Goal: Navigation & Orientation: Find specific page/section

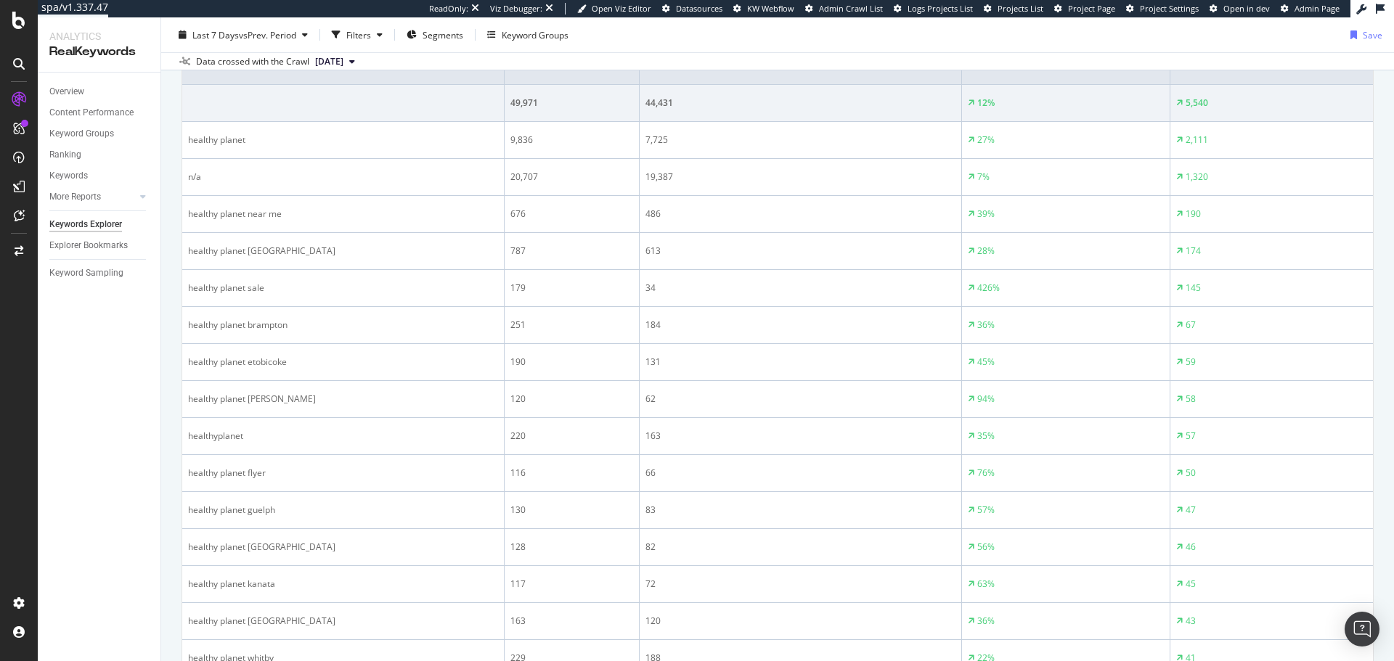
scroll to position [508, 0]
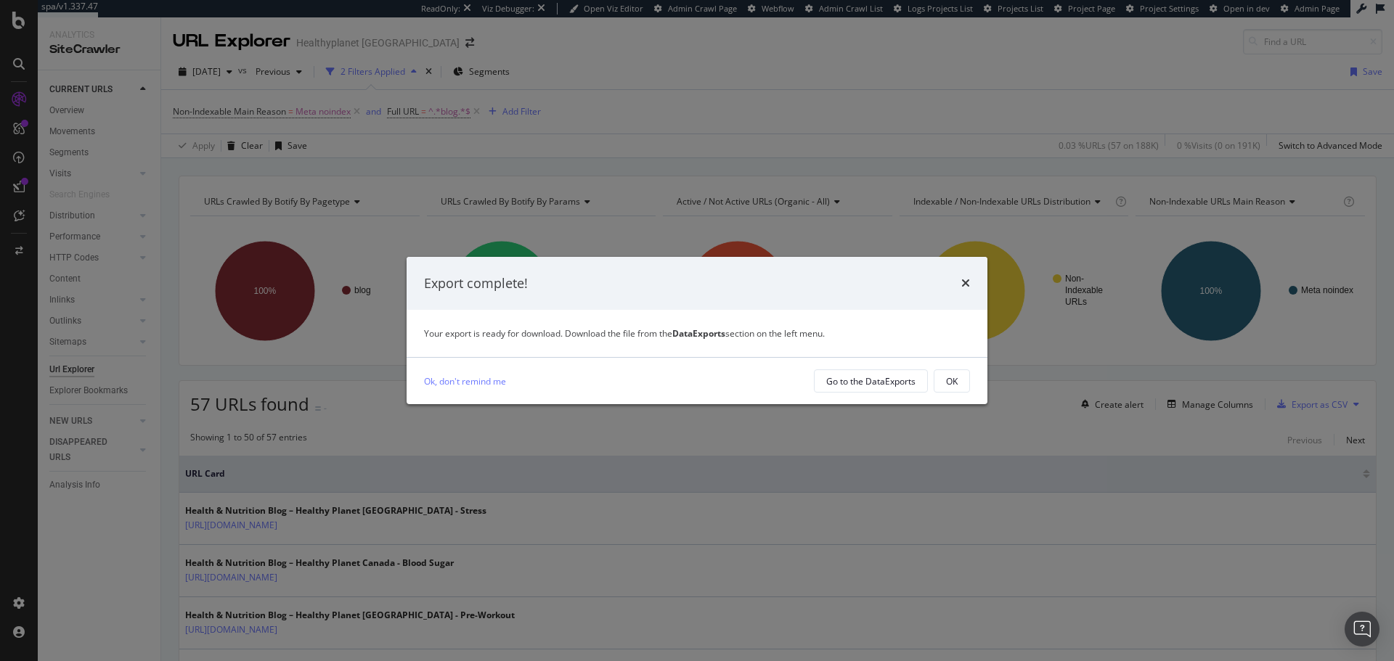
scroll to position [73, 0]
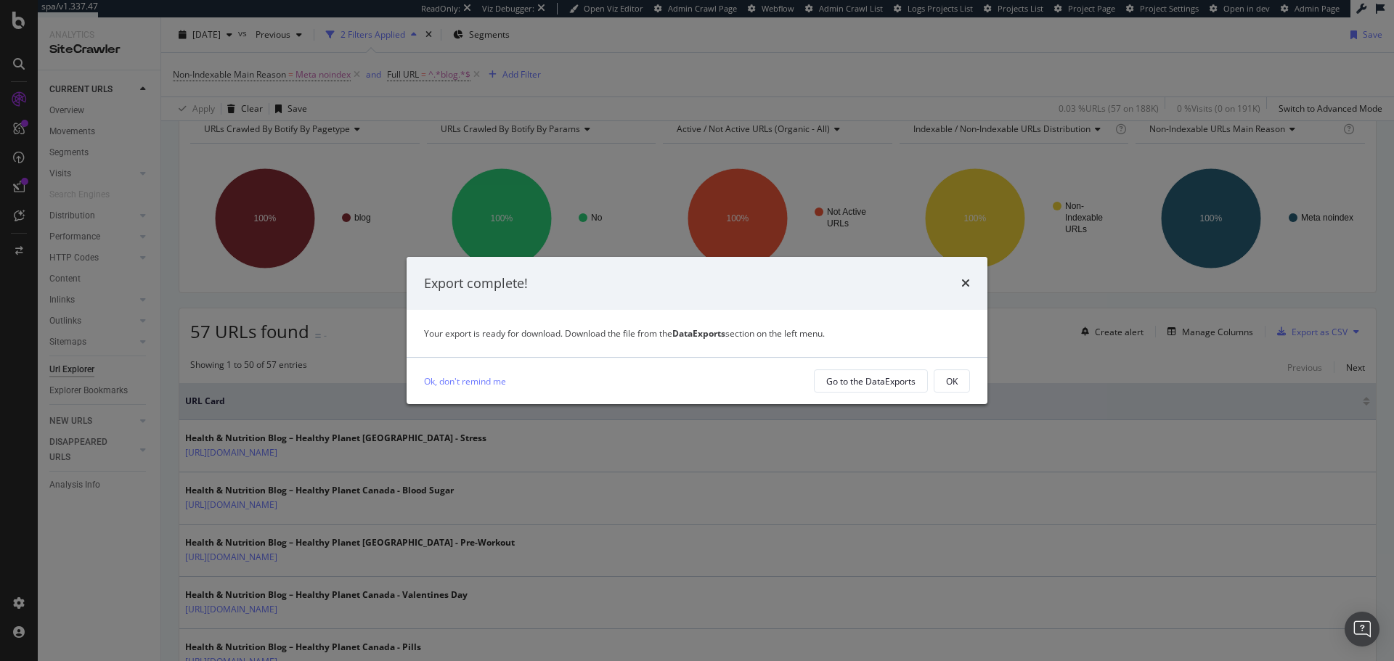
click at [960, 279] on div "Export complete!" at bounding box center [697, 283] width 546 height 19
click at [966, 277] on icon "times" at bounding box center [965, 283] width 9 height 12
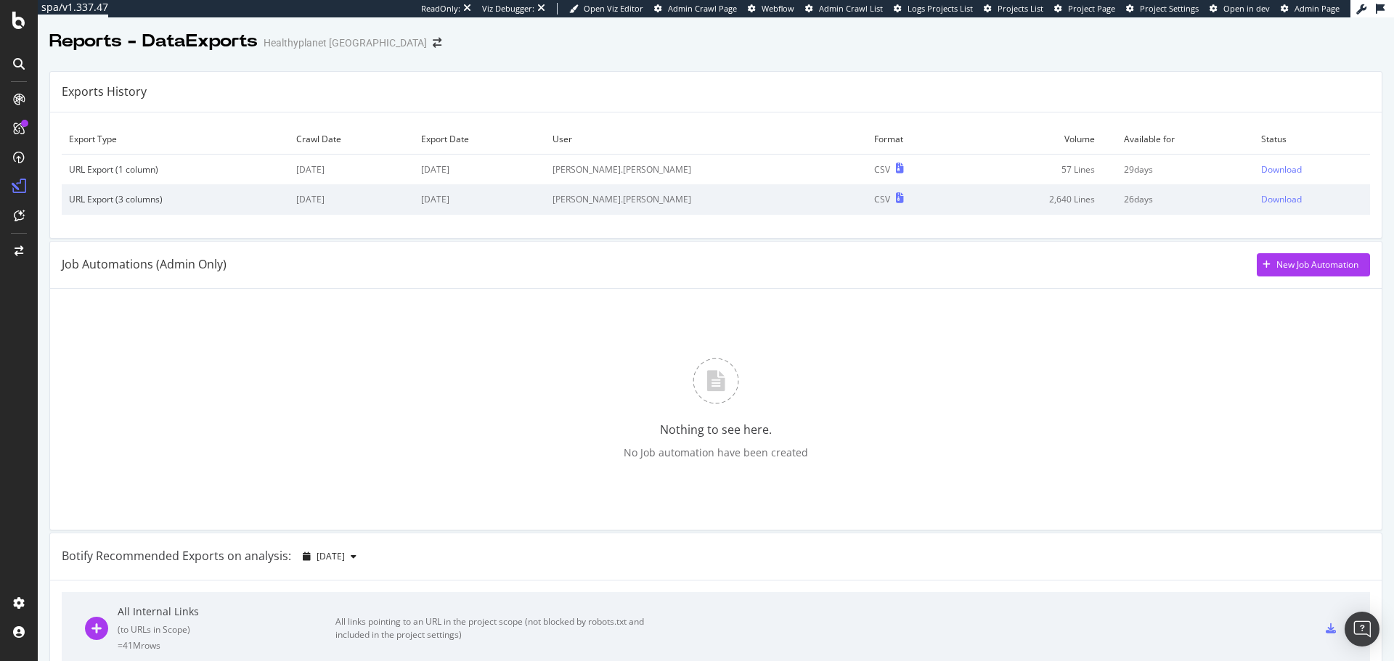
click at [21, 35] on div at bounding box center [19, 330] width 38 height 661
click at [13, 104] on icon at bounding box center [19, 100] width 12 height 12
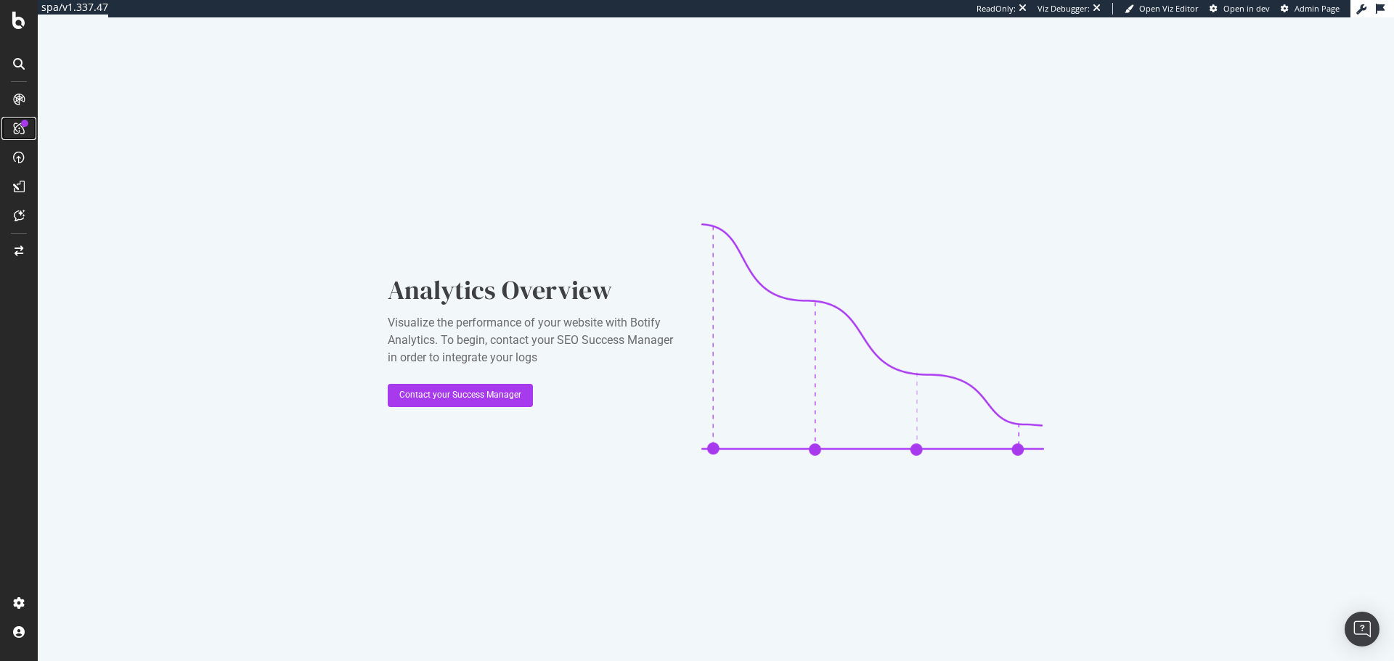
click at [15, 126] on icon at bounding box center [19, 129] width 12 height 12
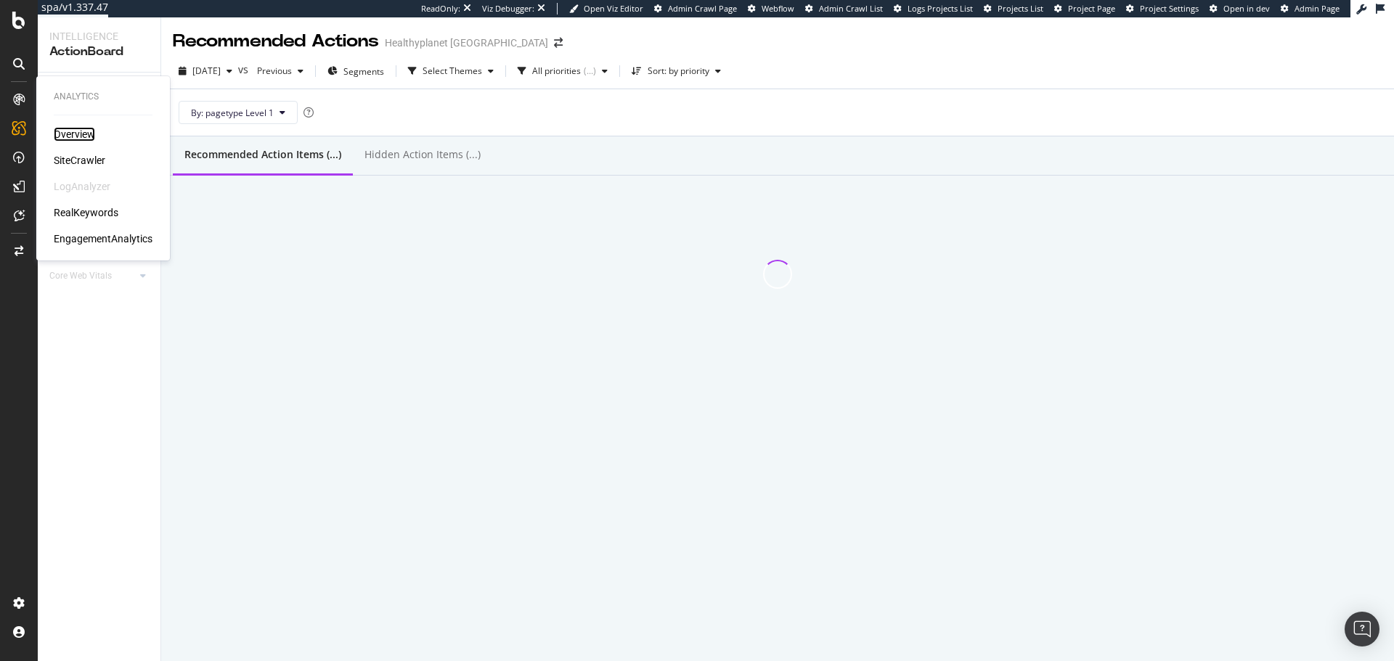
click at [73, 131] on div "Overview" at bounding box center [74, 134] width 41 height 15
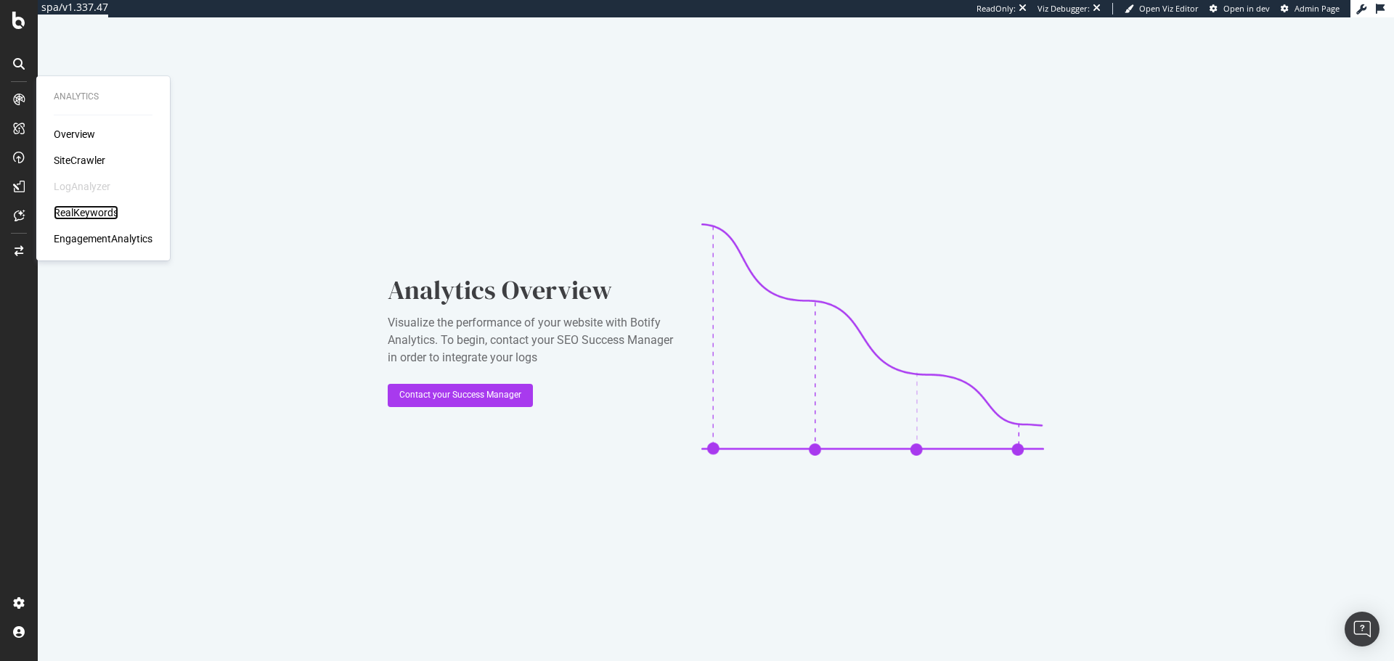
click at [95, 216] on div "RealKeywords" at bounding box center [86, 212] width 65 height 15
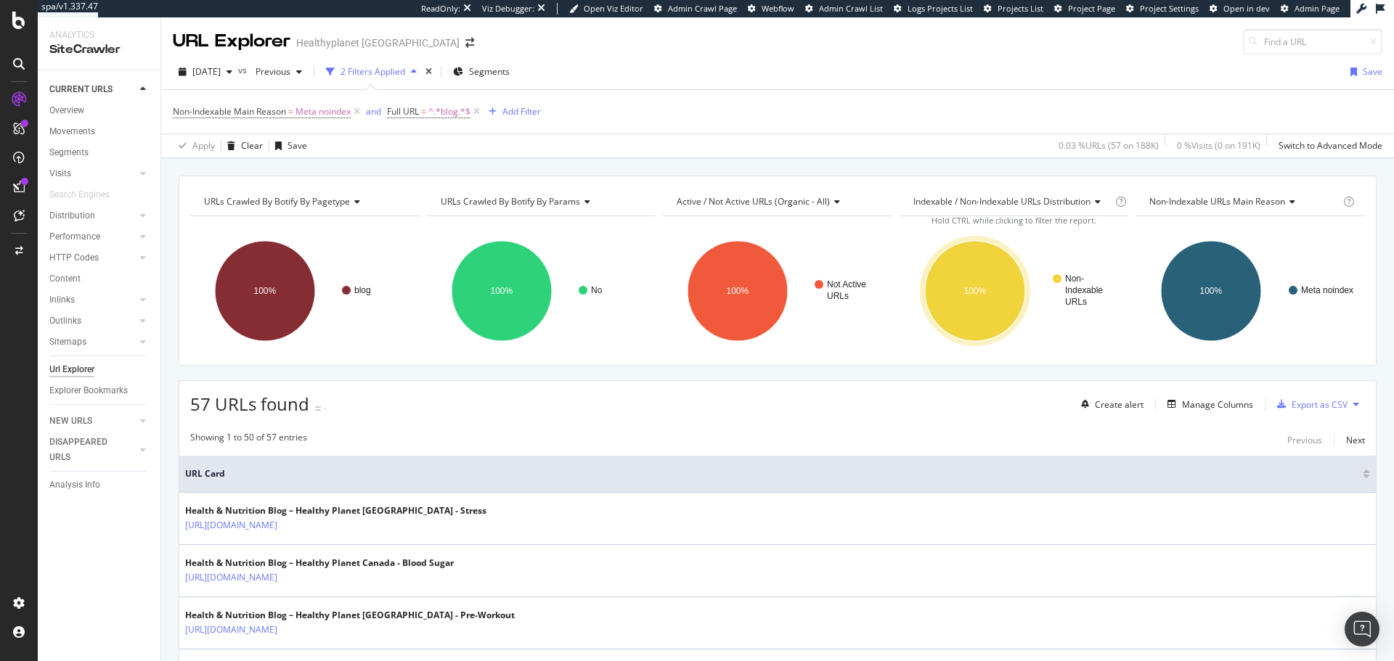
scroll to position [73, 0]
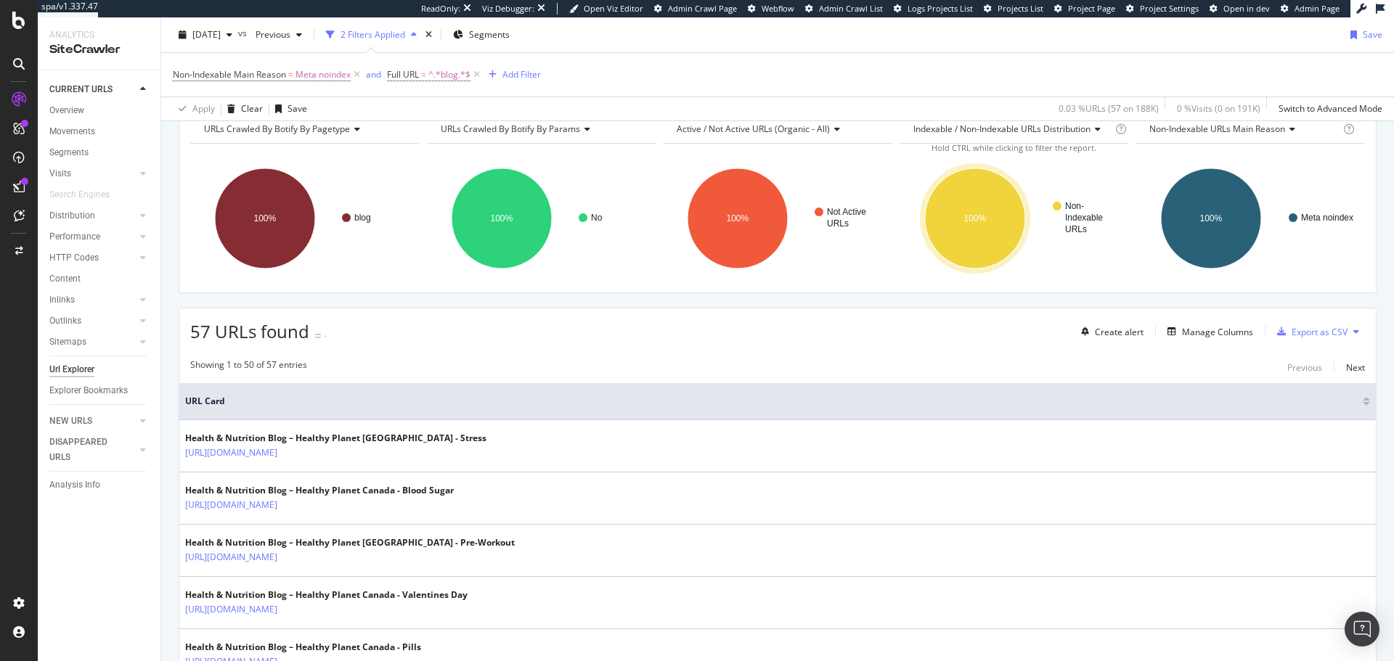
click at [90, 374] on div "Url Explorer" at bounding box center [71, 369] width 45 height 15
click at [338, 76] on span "Meta noindex" at bounding box center [322, 75] width 55 height 20
click at [455, 110] on div "Apply Clear Save 0.03 % URLs ( 57 on 188K ) 0 % Visits ( 0 on 191K ) Switch to …" at bounding box center [777, 109] width 1232 height 24
click at [361, 75] on icon at bounding box center [357, 75] width 12 height 15
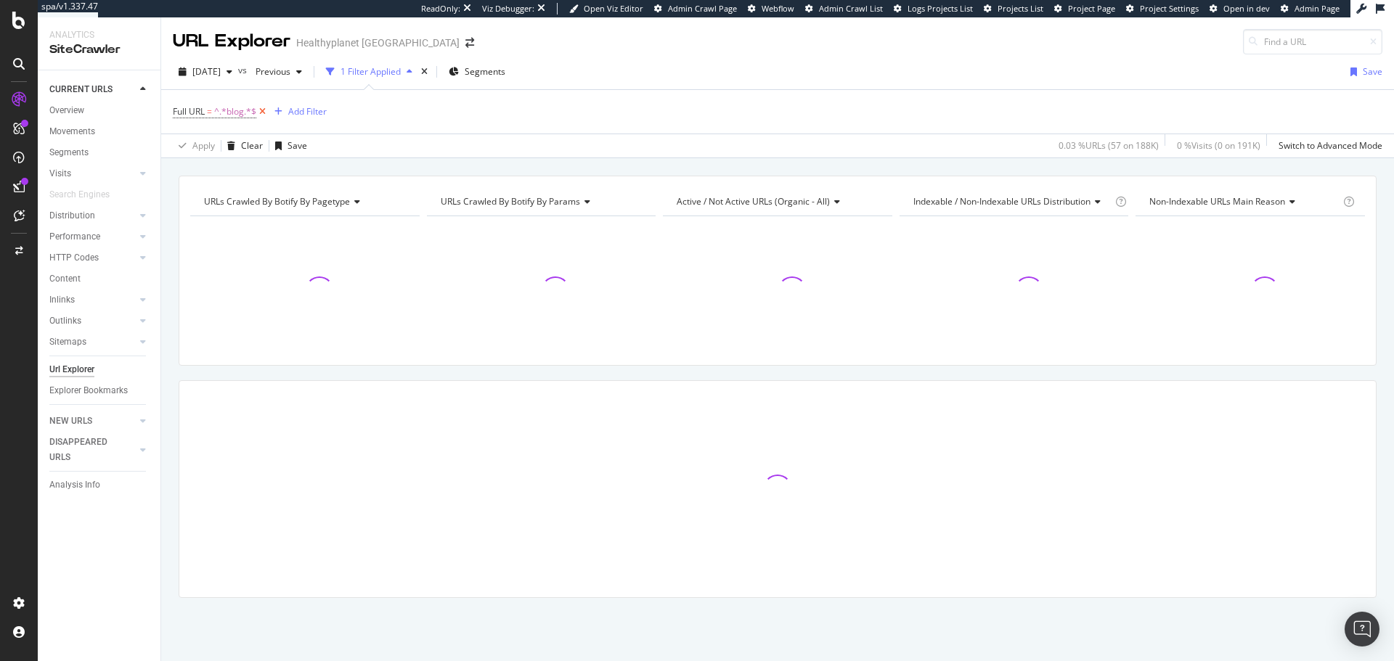
click at [268, 110] on icon at bounding box center [262, 112] width 12 height 15
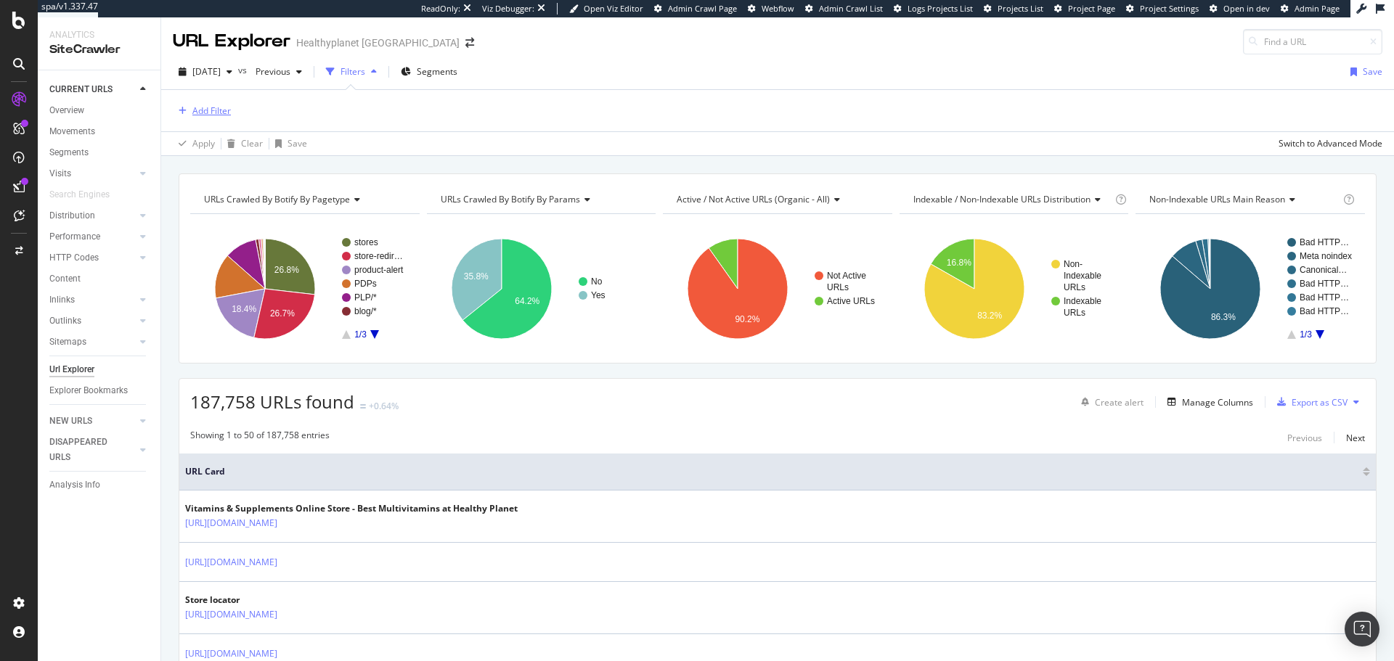
click at [228, 113] on div "Add Filter" at bounding box center [211, 111] width 38 height 12
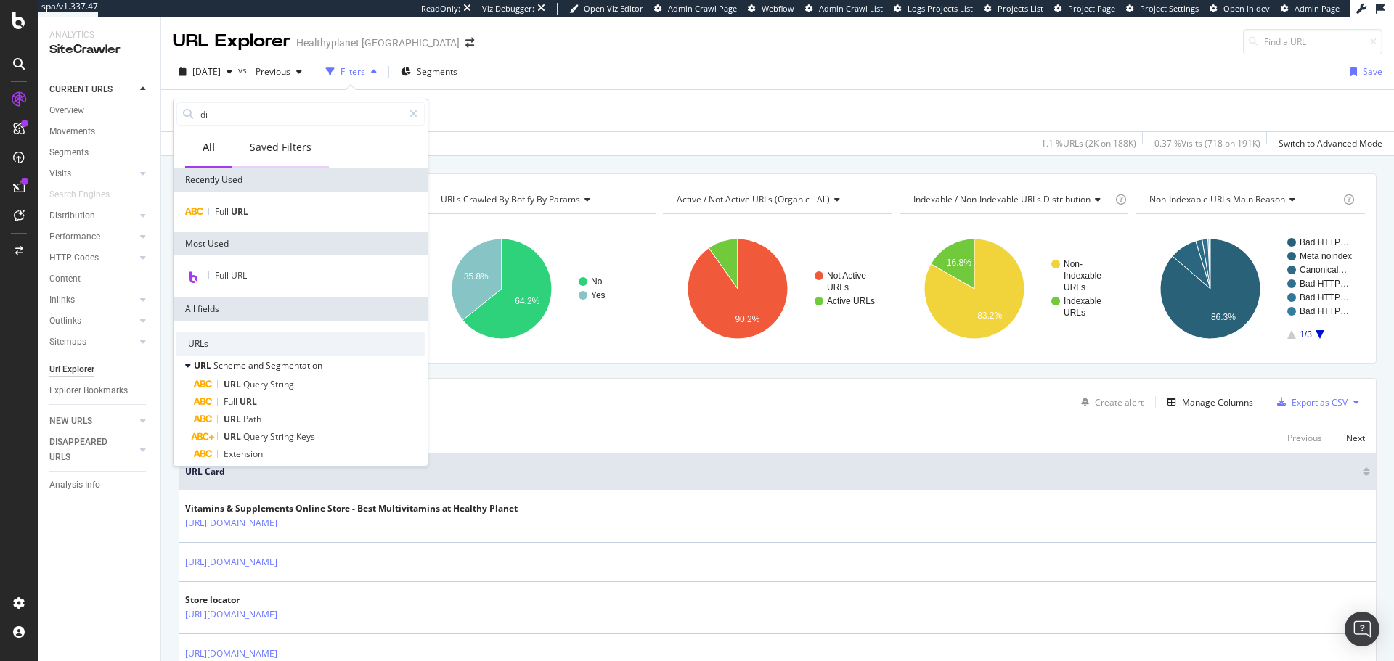
type input "d"
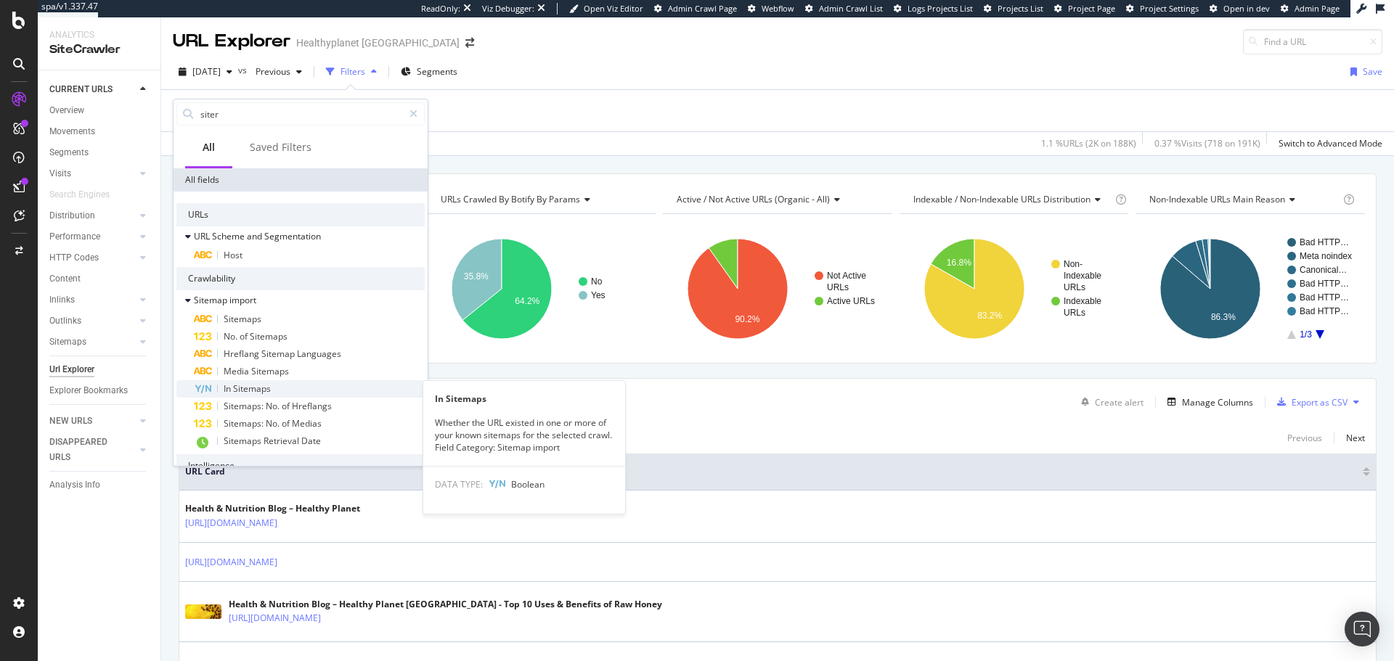
type input "siter"
click at [275, 384] on div "In Sitemaps" at bounding box center [309, 388] width 231 height 17
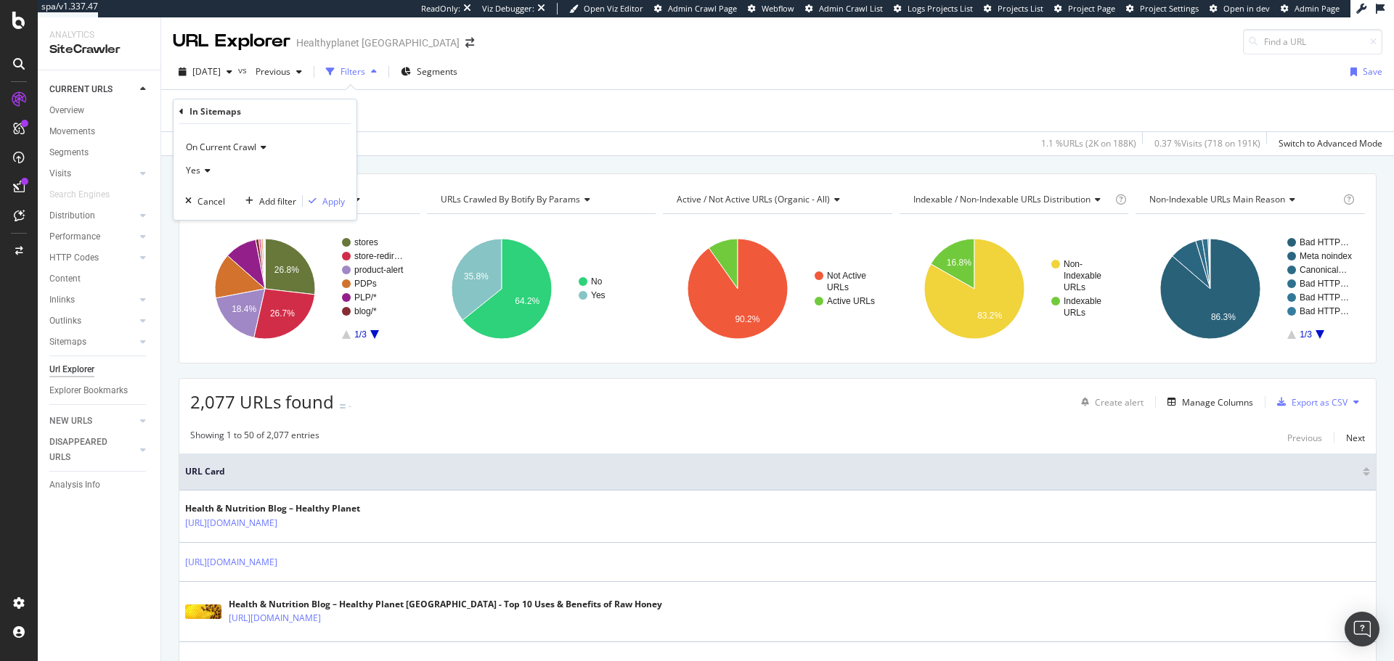
click at [200, 167] on icon at bounding box center [205, 170] width 10 height 9
click at [206, 219] on div "No" at bounding box center [266, 219] width 155 height 19
click at [317, 201] on div "button" at bounding box center [313, 201] width 20 height 9
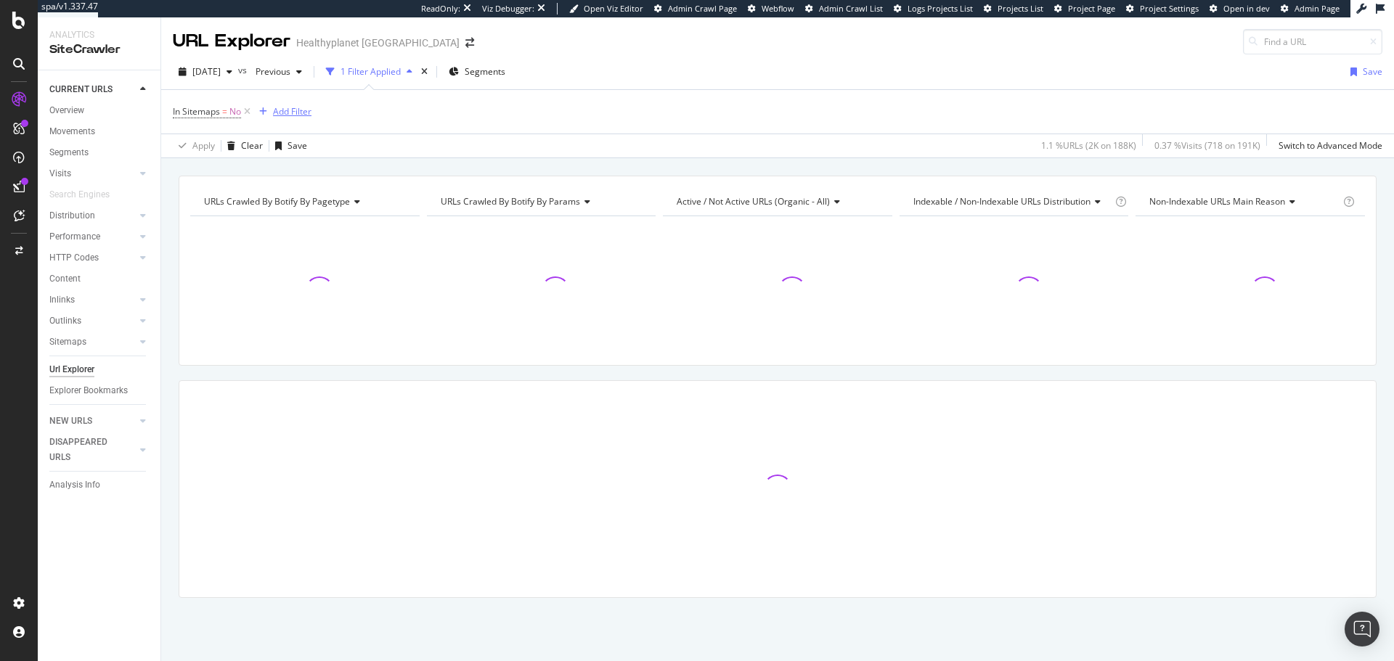
click at [290, 108] on div "Add Filter" at bounding box center [292, 111] width 38 height 12
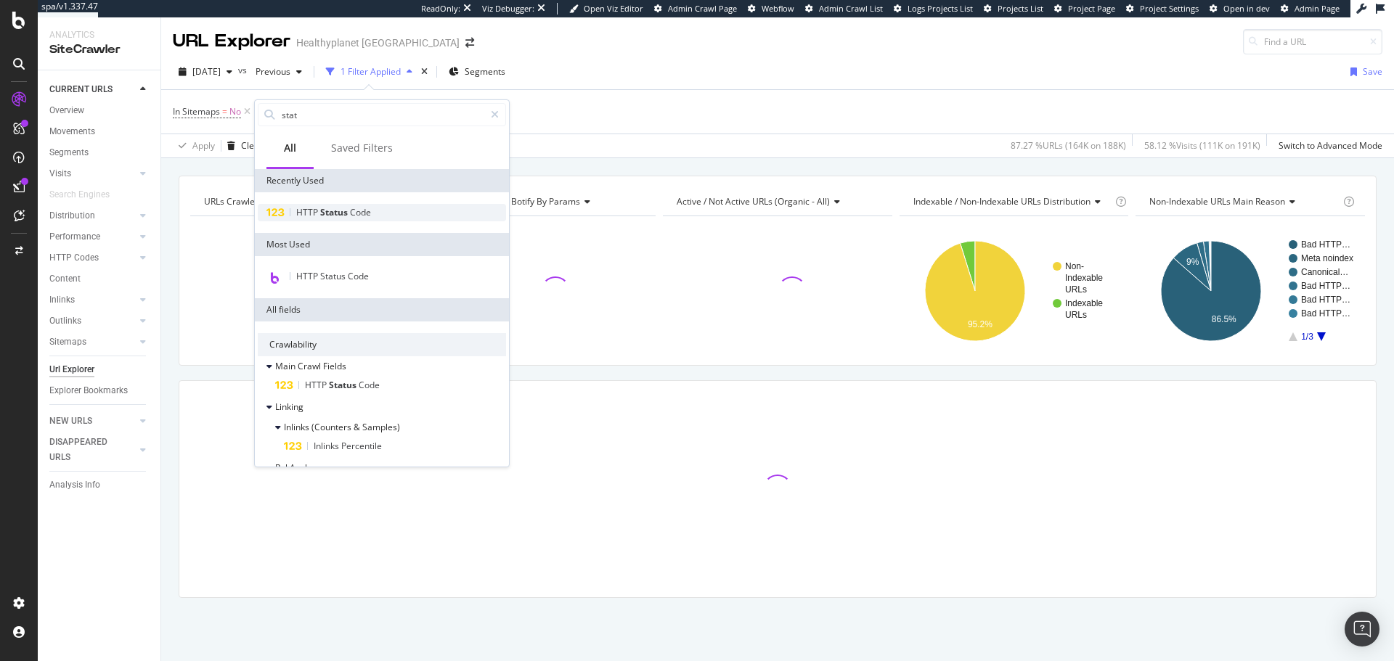
type input "stat"
click at [361, 216] on span "Code" at bounding box center [360, 212] width 21 height 12
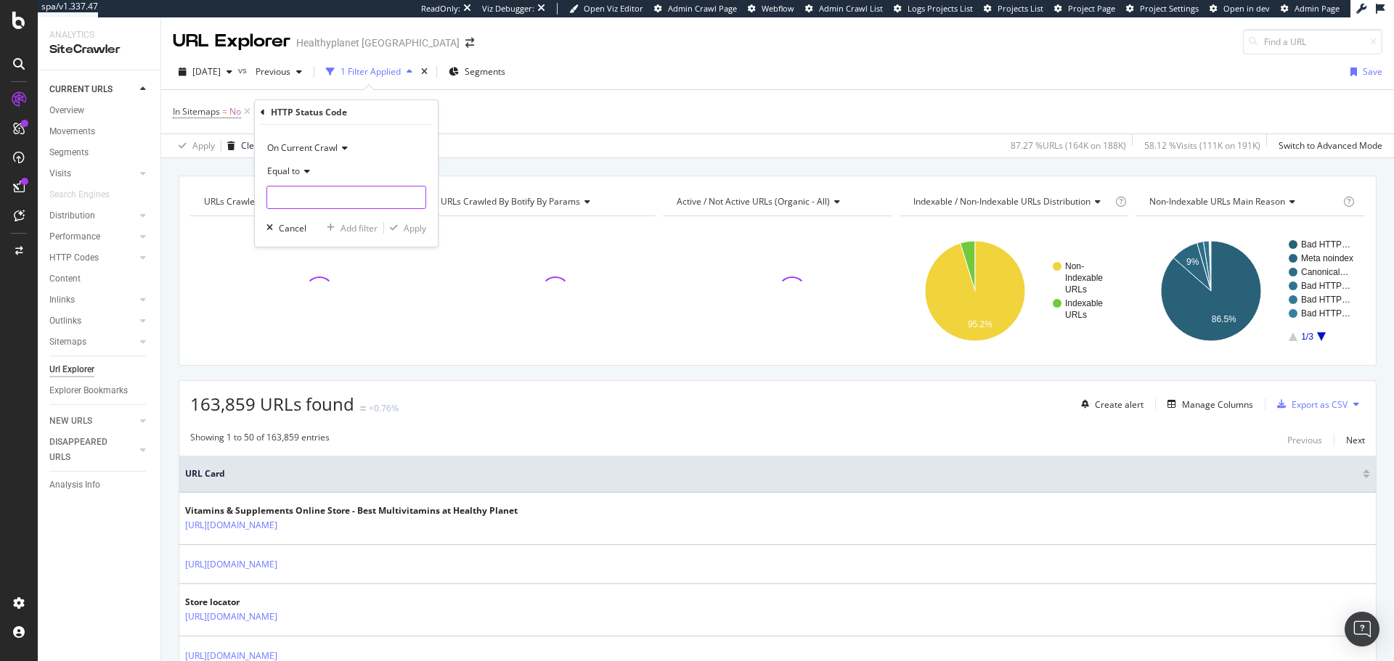
click at [356, 203] on input "number" at bounding box center [346, 197] width 160 height 23
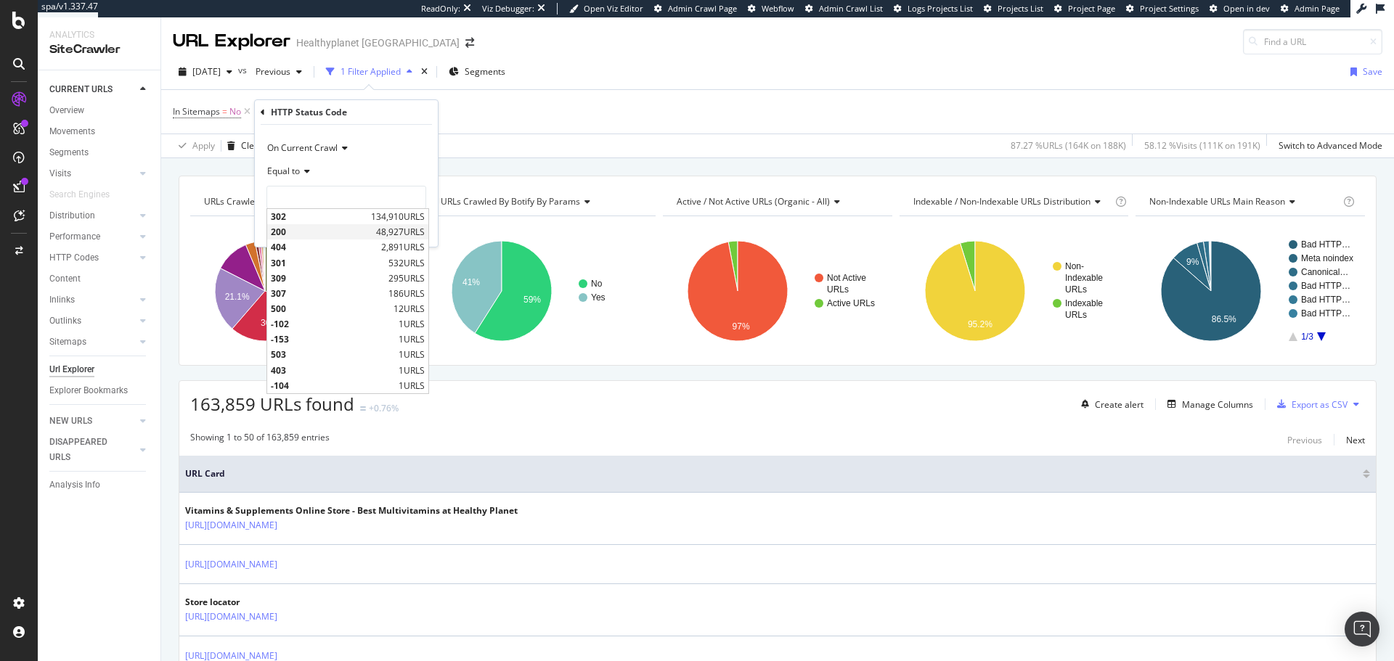
click at [341, 227] on span "200" at bounding box center [322, 232] width 102 height 12
type input "200"
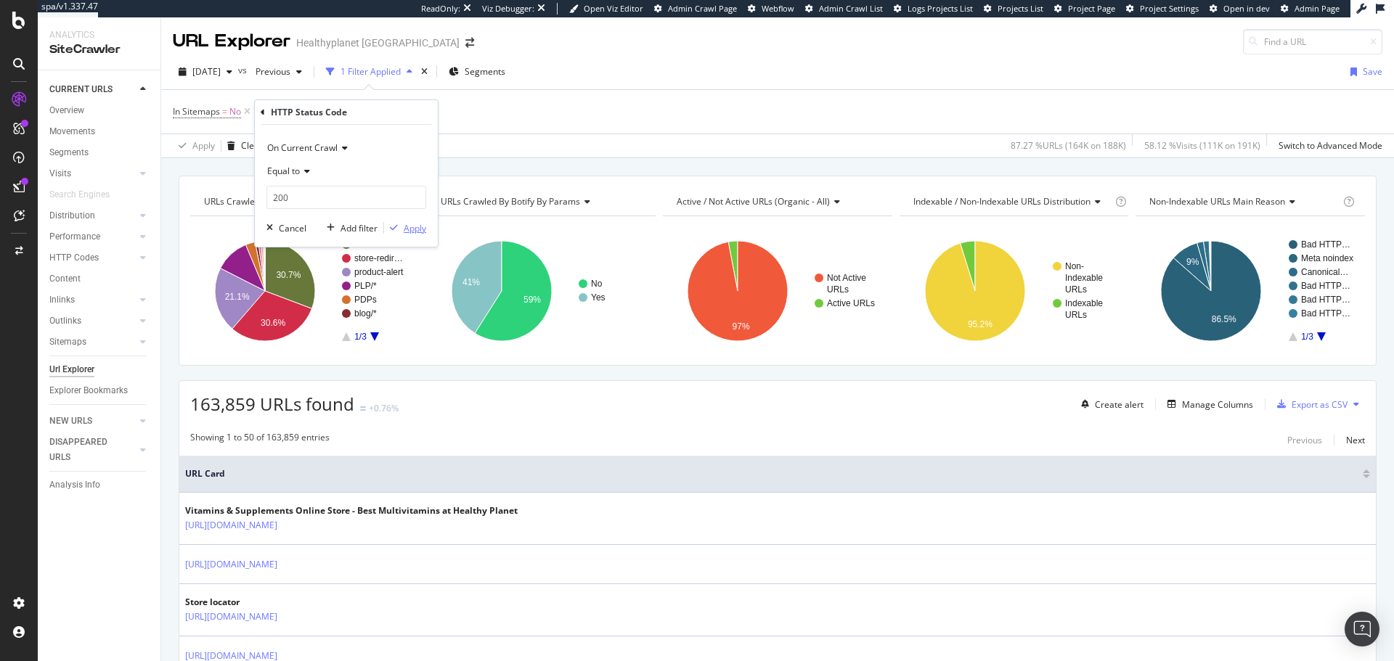
click at [399, 229] on div "button" at bounding box center [394, 228] width 20 height 9
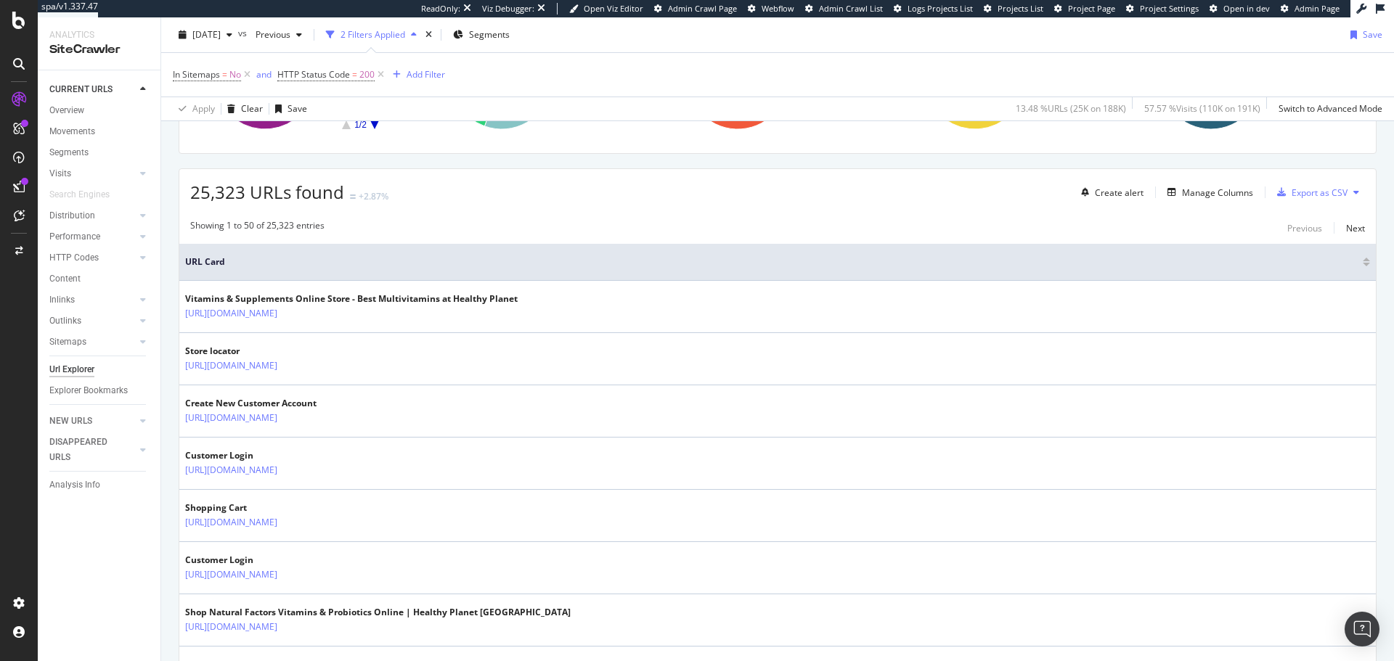
scroll to position [218, 0]
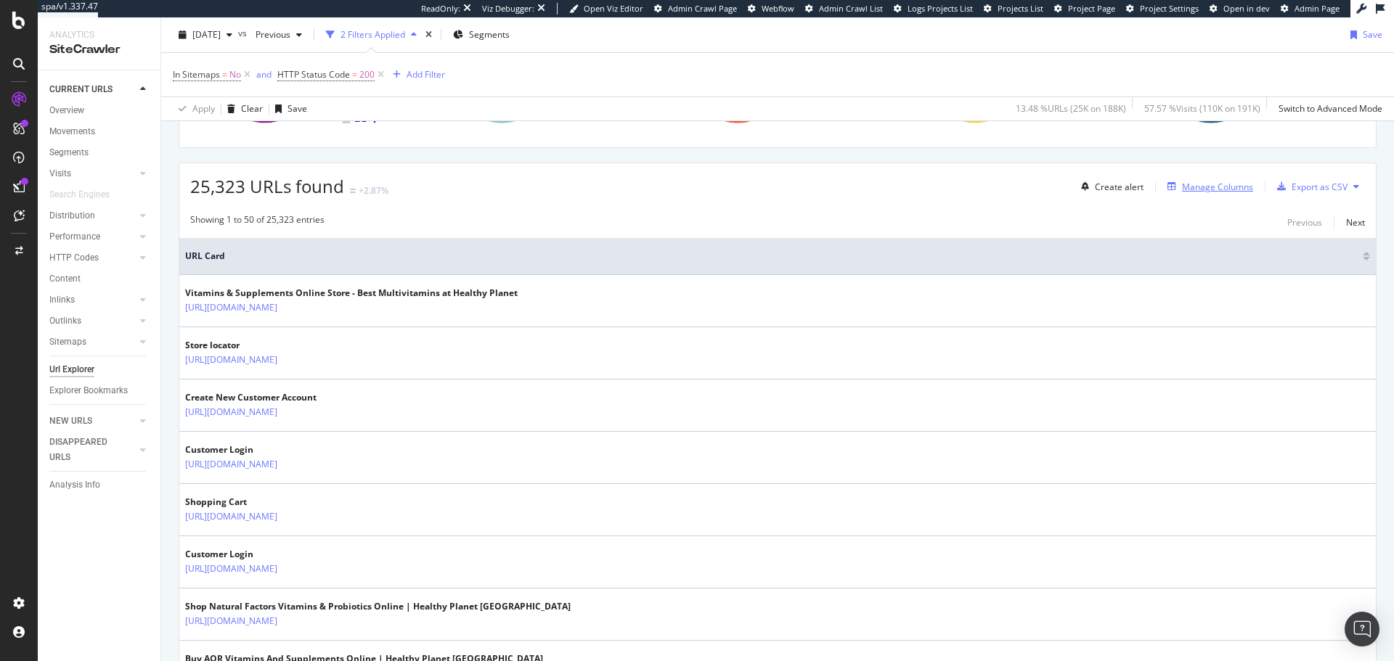
click at [1200, 183] on div "Manage Columns" at bounding box center [1217, 187] width 71 height 12
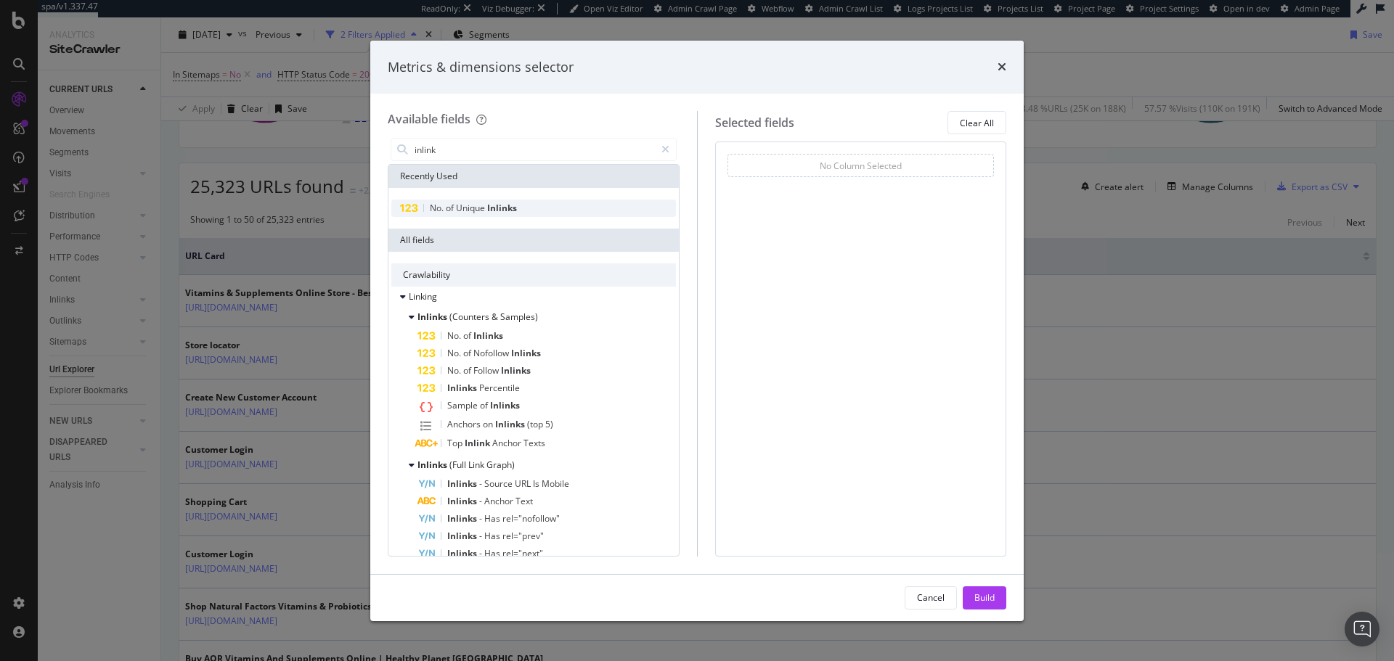
type input "inlink"
click at [493, 208] on span "Inlinks" at bounding box center [502, 208] width 30 height 12
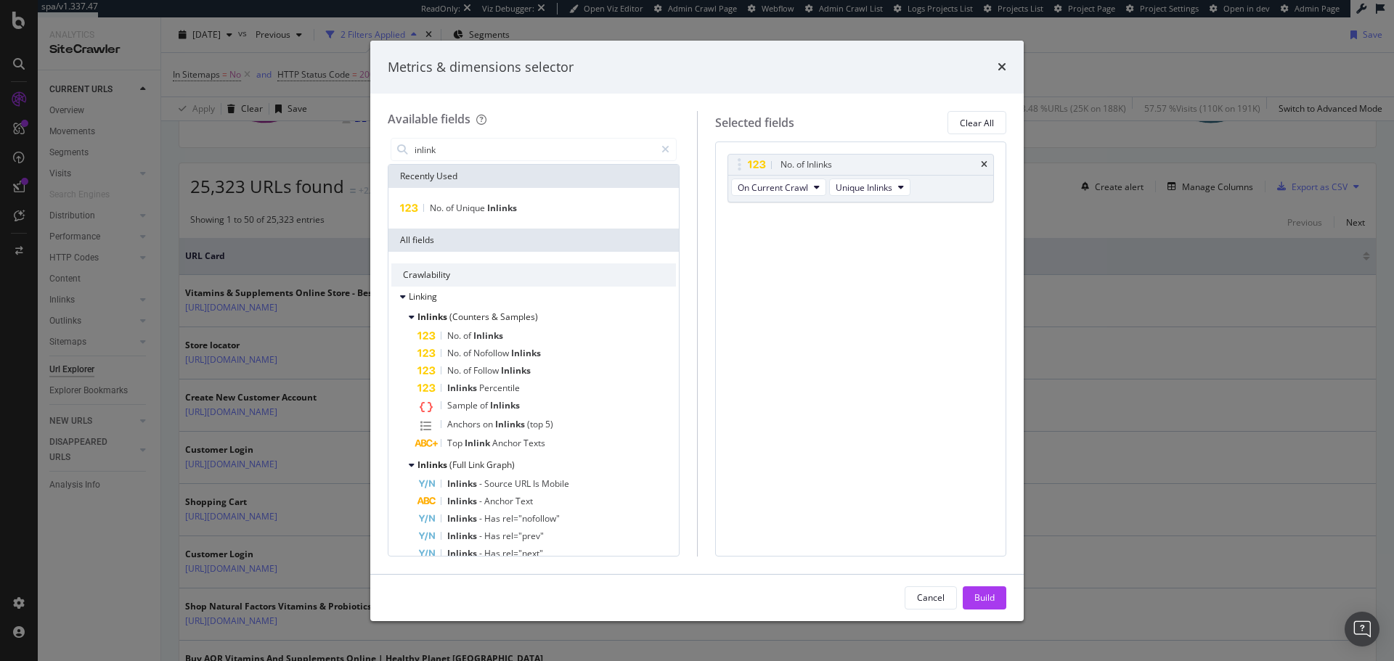
click at [987, 600] on div "Build" at bounding box center [984, 598] width 20 height 12
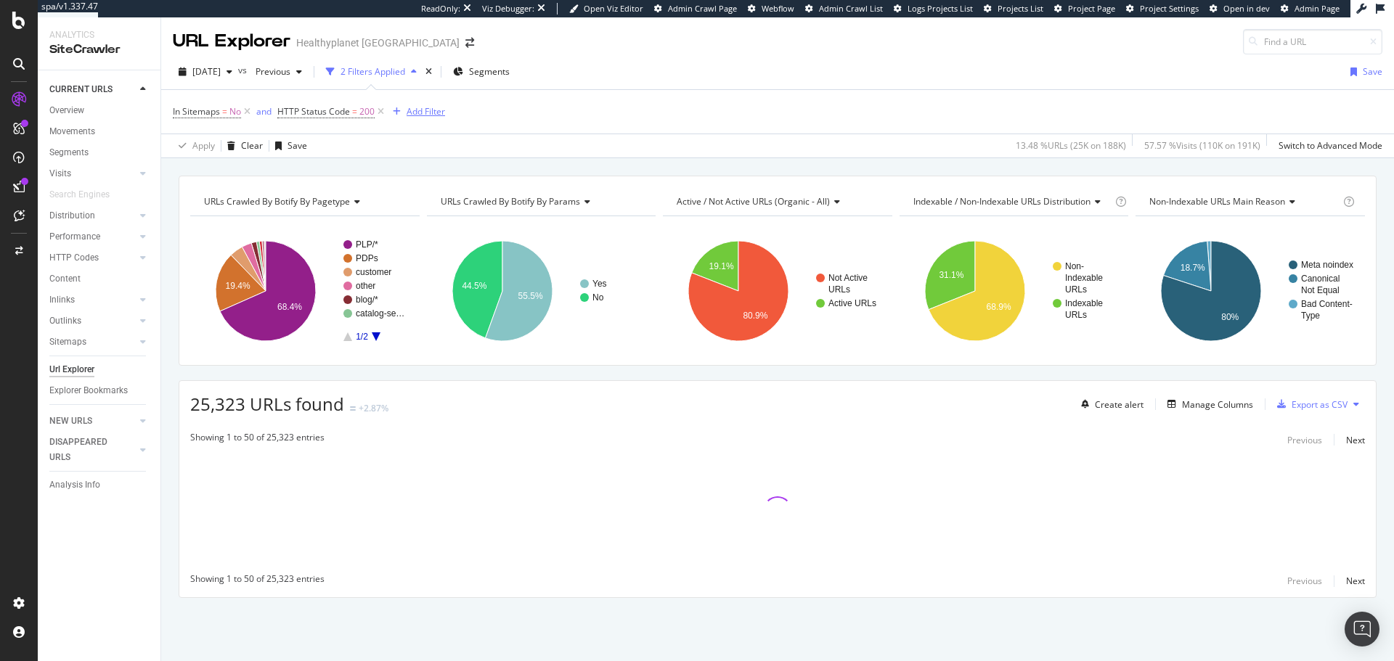
click at [436, 106] on div "Add Filter" at bounding box center [425, 111] width 38 height 12
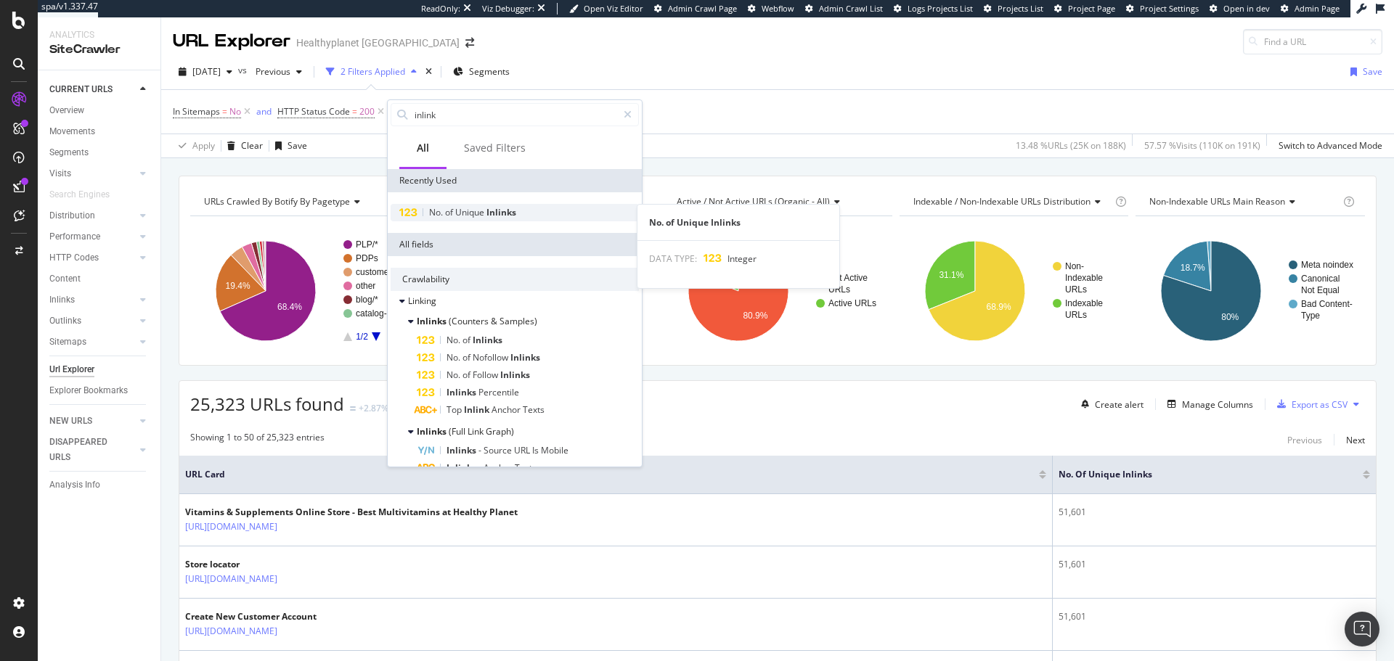
type input "inlink"
click at [471, 208] on span "Unique" at bounding box center [470, 212] width 31 height 12
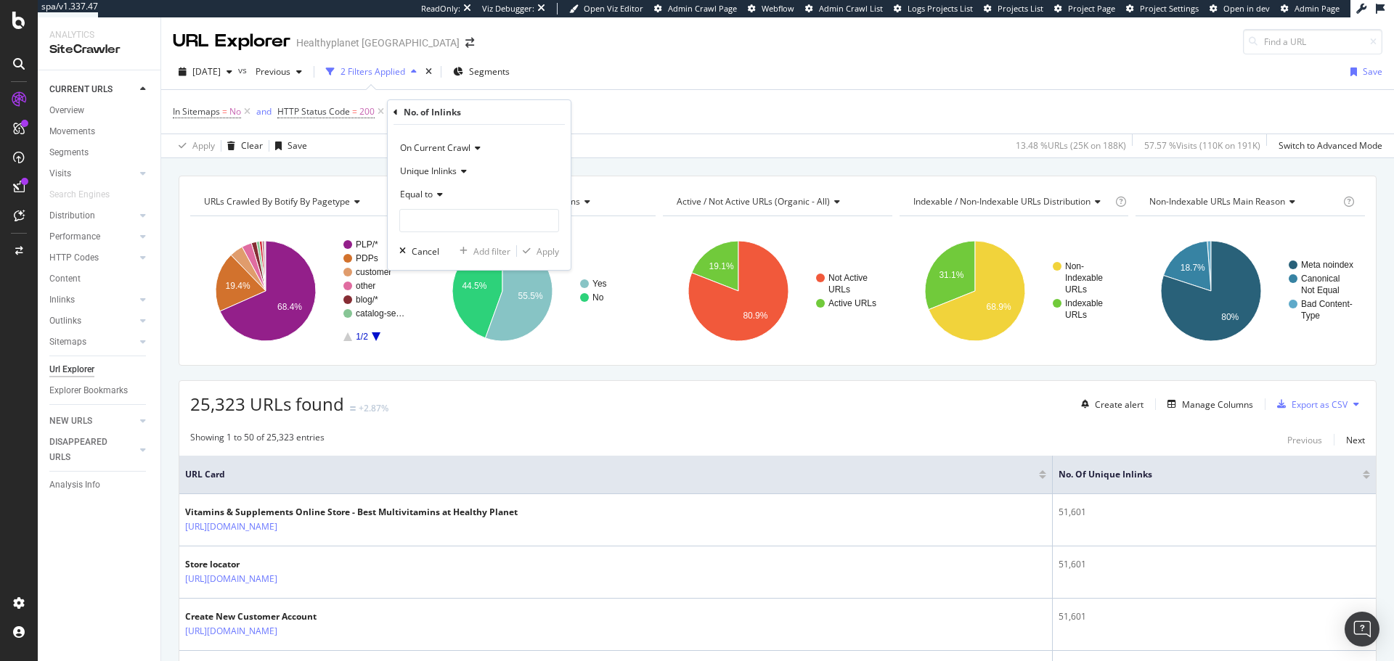
click at [441, 200] on div "Equal to" at bounding box center [479, 194] width 160 height 23
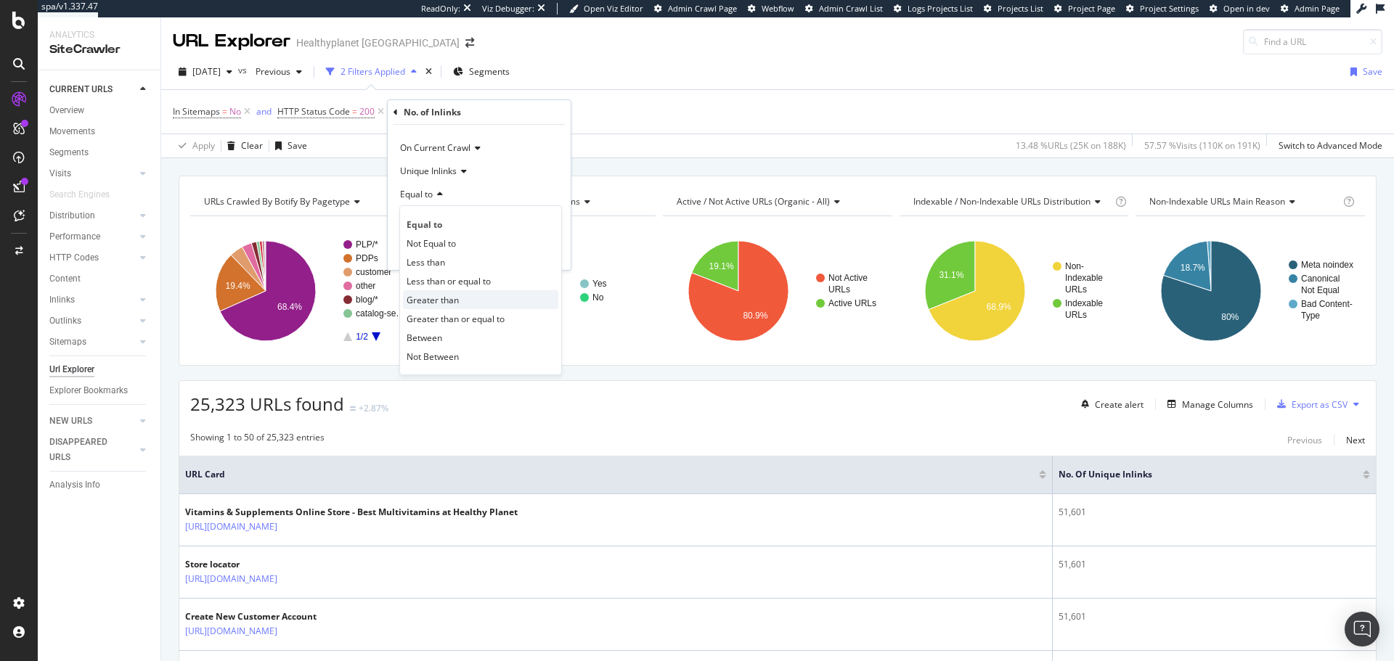
click at [450, 296] on span "Greater than" at bounding box center [432, 300] width 52 height 12
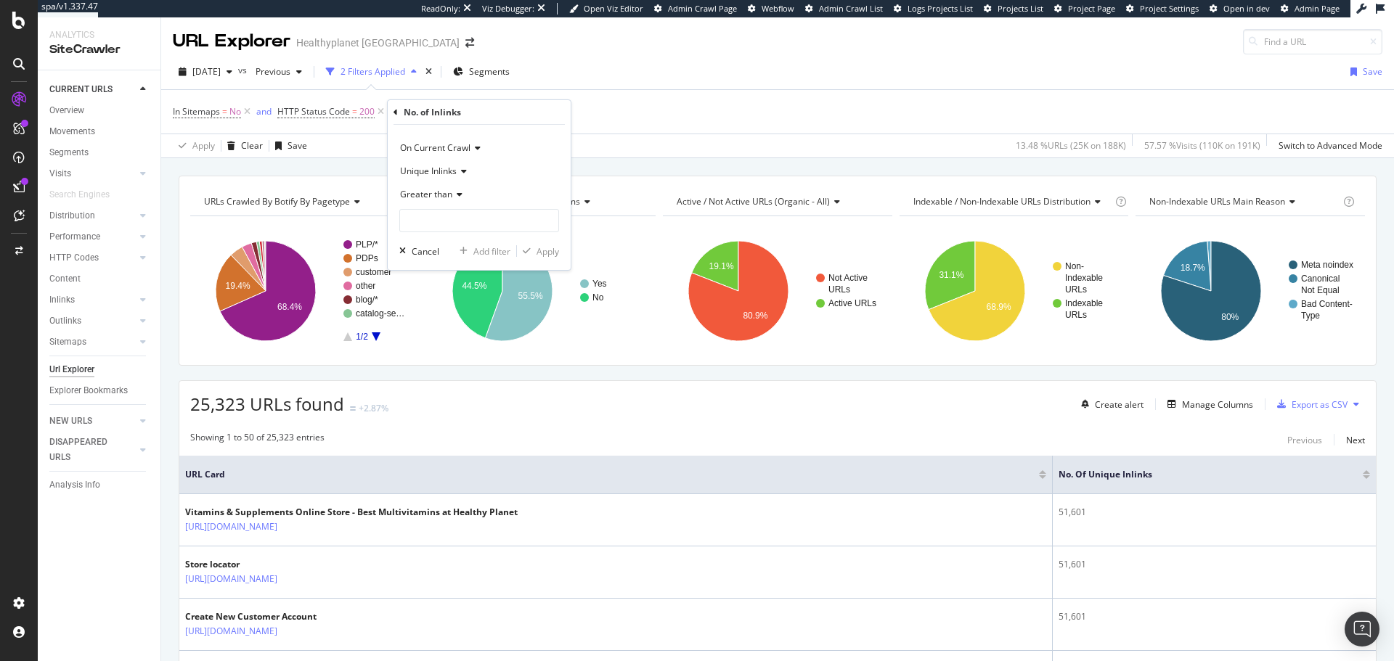
click at [496, 236] on div "On Current Crawl Unique Inlinks Greater than Cancel Add filter Apply" at bounding box center [479, 197] width 183 height 145
click at [499, 229] on input "number" at bounding box center [479, 220] width 160 height 23
type input "0"
click at [560, 251] on div "On Current Crawl Unique Inlinks Greater than 0 Cancel Add filter Apply" at bounding box center [479, 197] width 183 height 145
click at [551, 256] on div "Apply" at bounding box center [547, 251] width 23 height 12
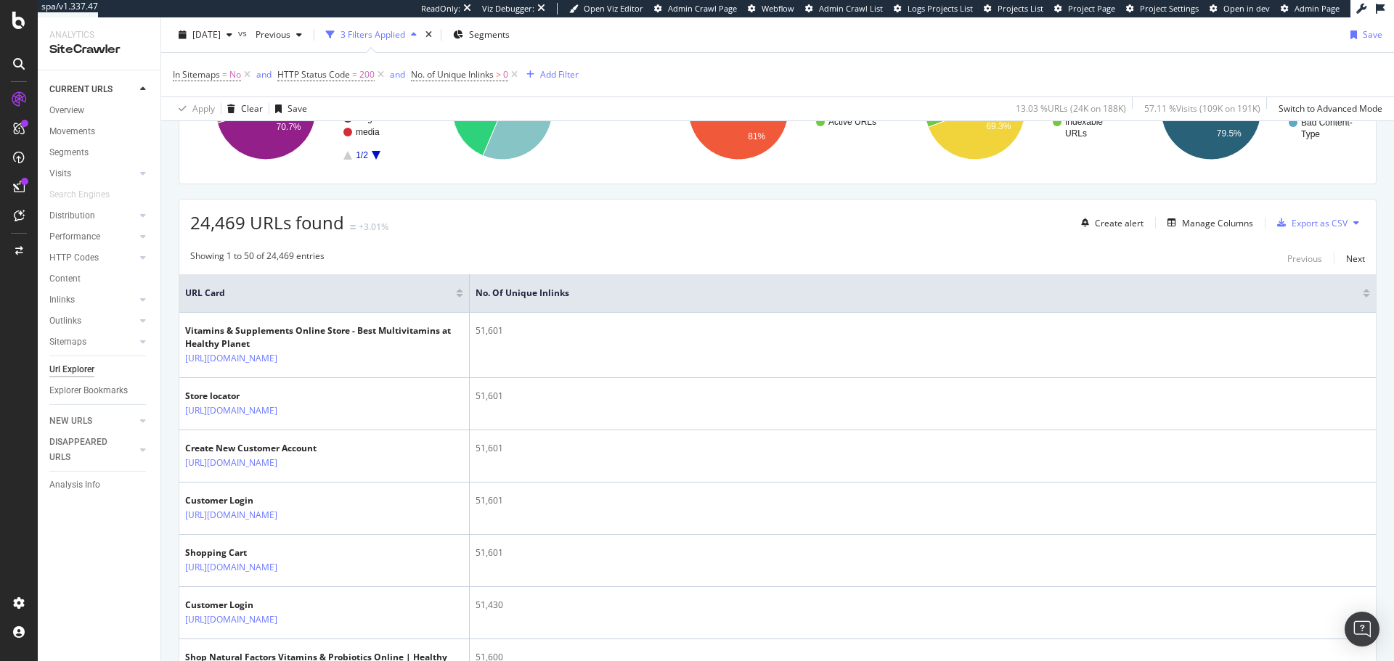
scroll to position [218, 0]
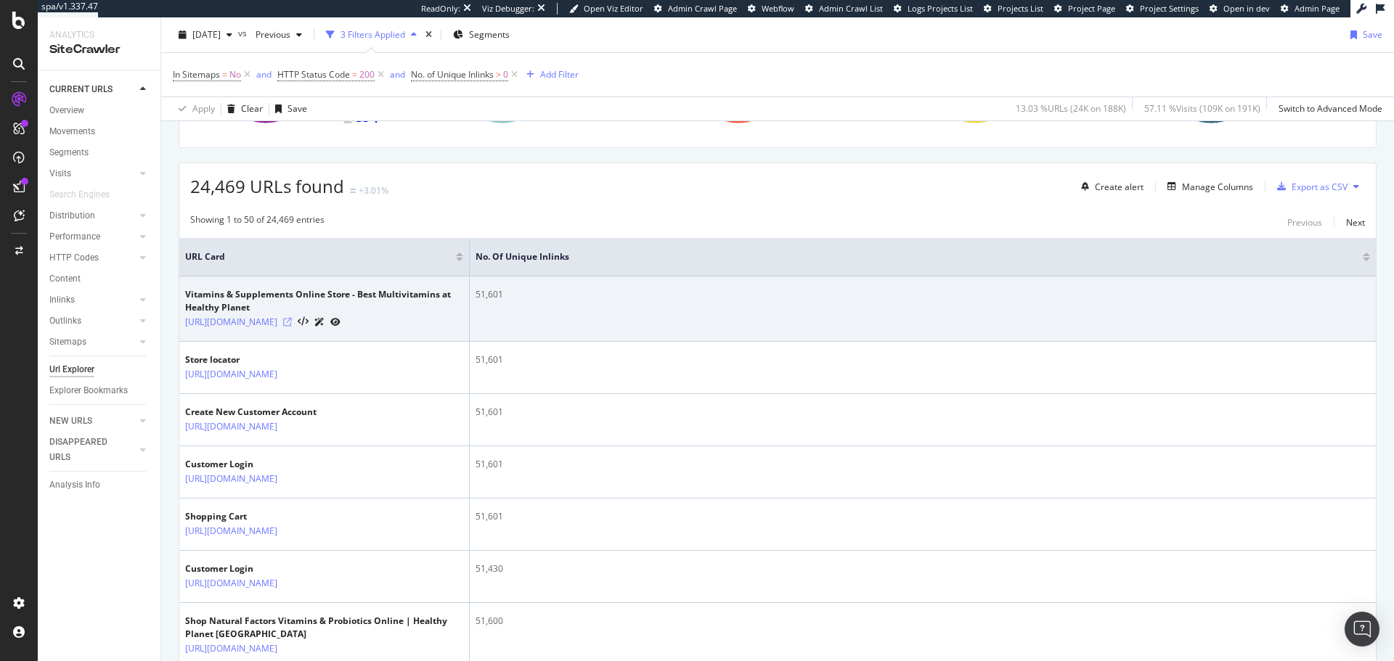
click at [292, 324] on icon at bounding box center [287, 322] width 9 height 9
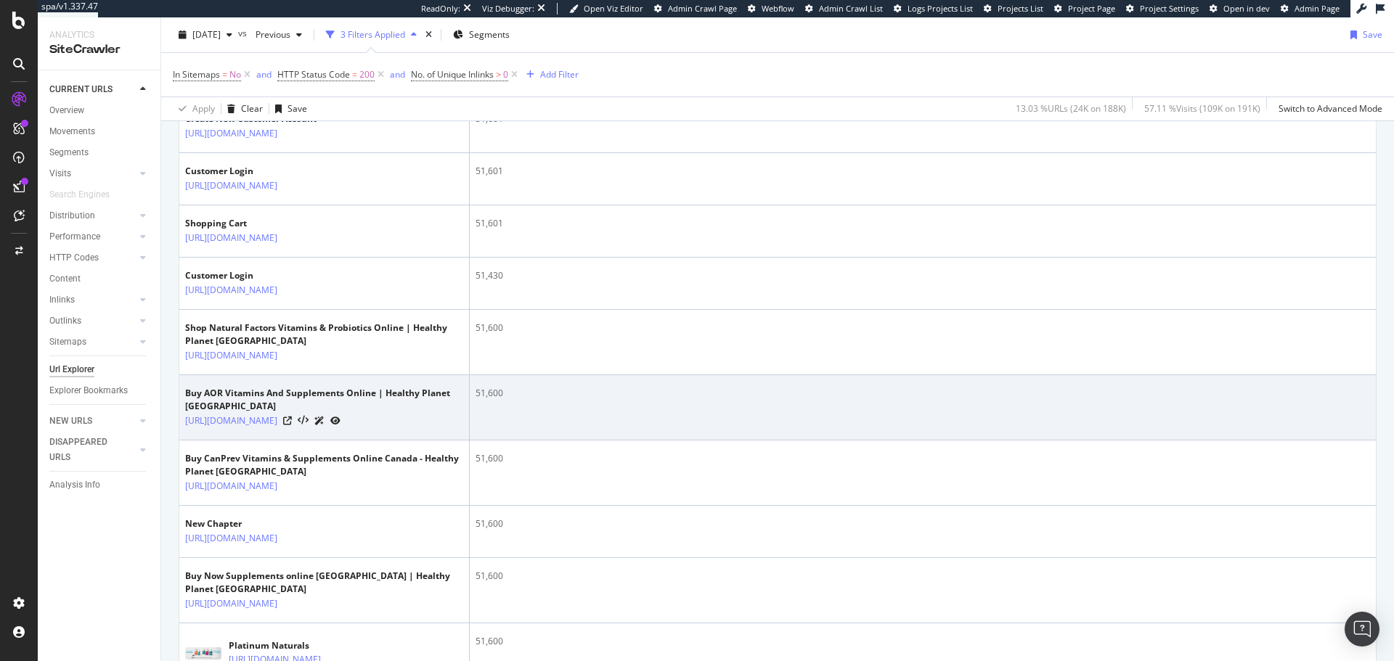
scroll to position [581, 0]
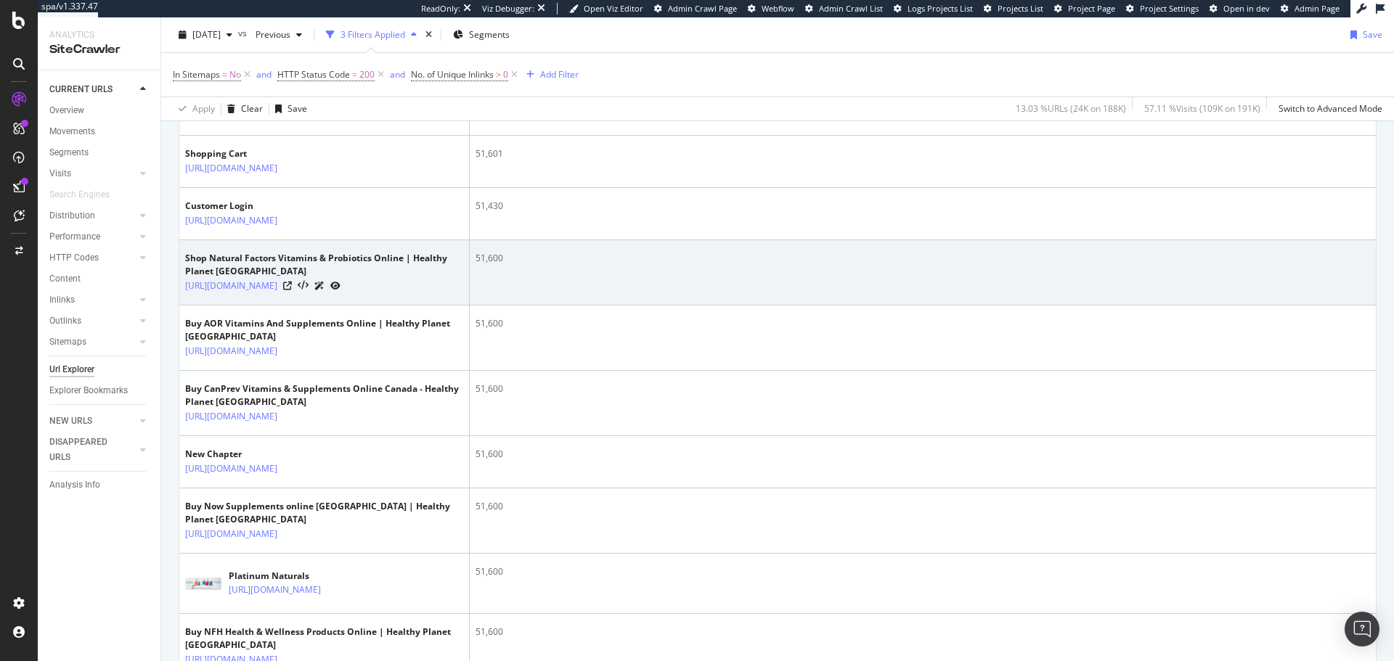
drag, startPoint x: 237, startPoint y: 339, endPoint x: 419, endPoint y: 349, distance: 182.5
click at [340, 293] on div at bounding box center [311, 285] width 57 height 15
click at [292, 290] on icon at bounding box center [287, 286] width 9 height 9
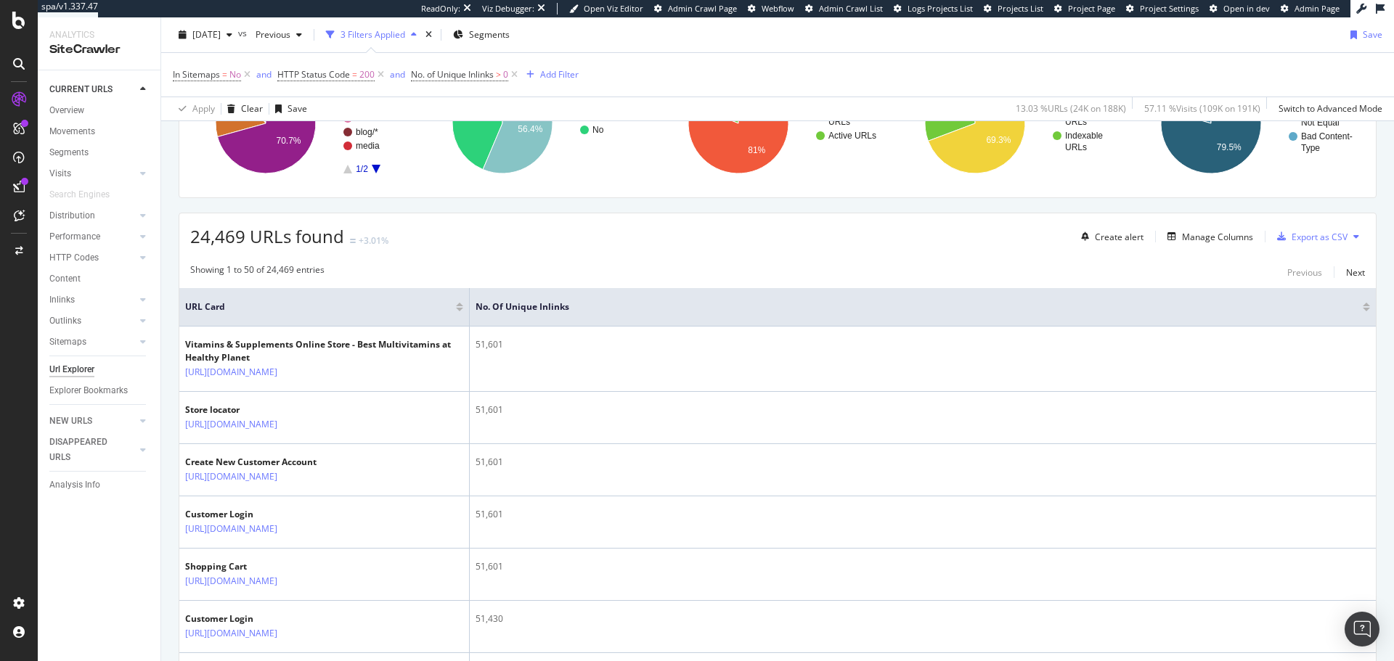
scroll to position [145, 0]
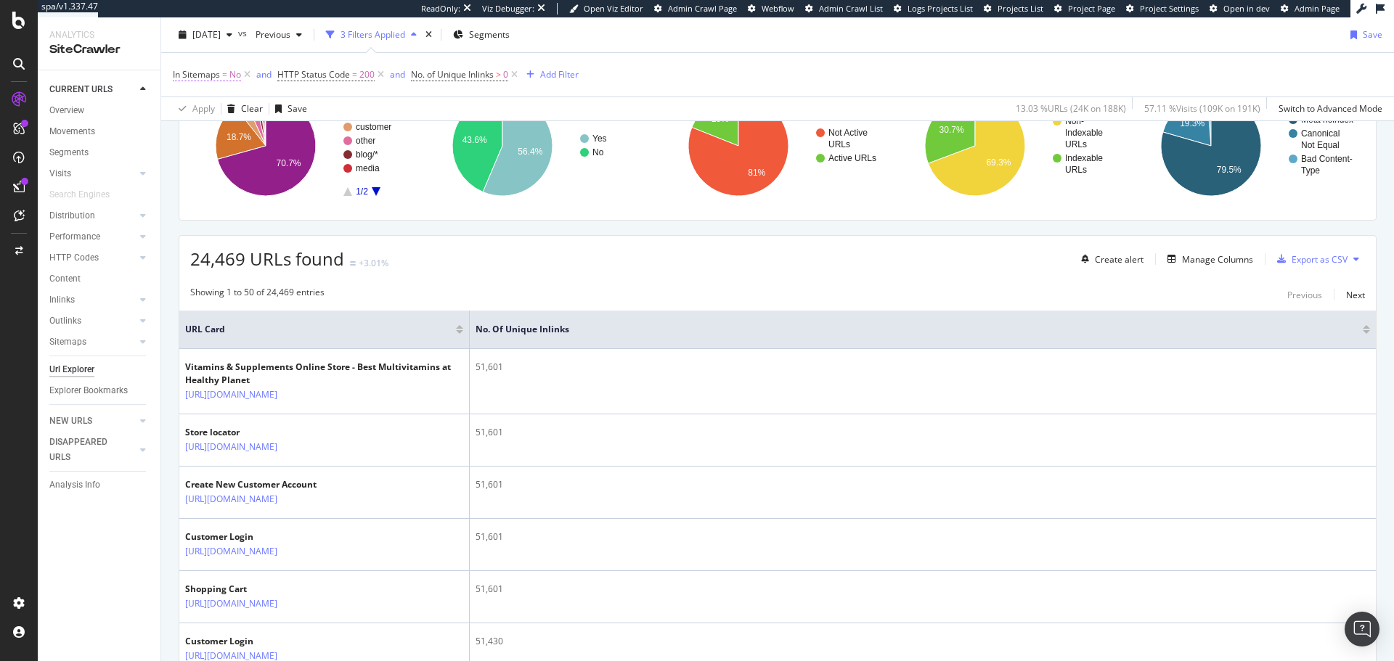
click at [240, 80] on span "No" at bounding box center [235, 75] width 12 height 20
click at [197, 138] on div "No" at bounding box center [265, 131] width 160 height 23
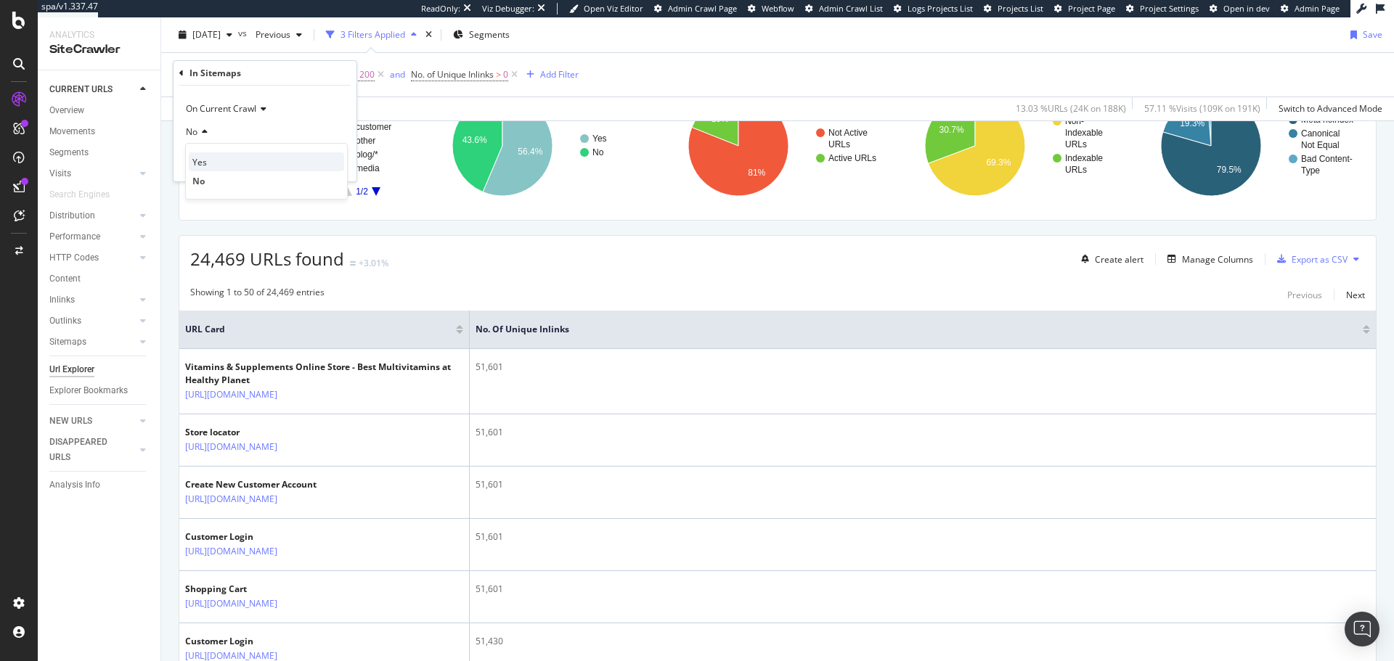
click at [193, 163] on span "Yes" at bounding box center [199, 162] width 15 height 12
click at [326, 158] on div "Apply" at bounding box center [333, 163] width 23 height 12
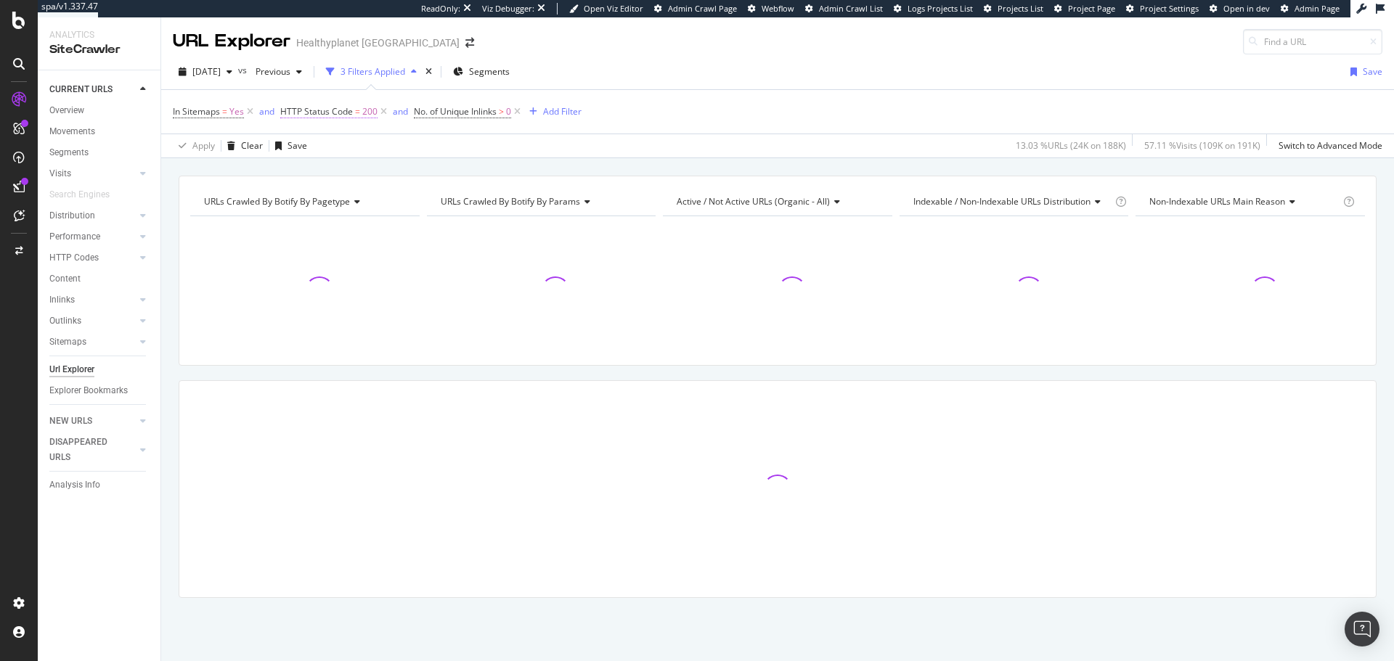
click at [314, 111] on span "HTTP Status Code" at bounding box center [316, 111] width 73 height 12
click at [326, 168] on span "Equal to" at bounding box center [309, 169] width 33 height 12
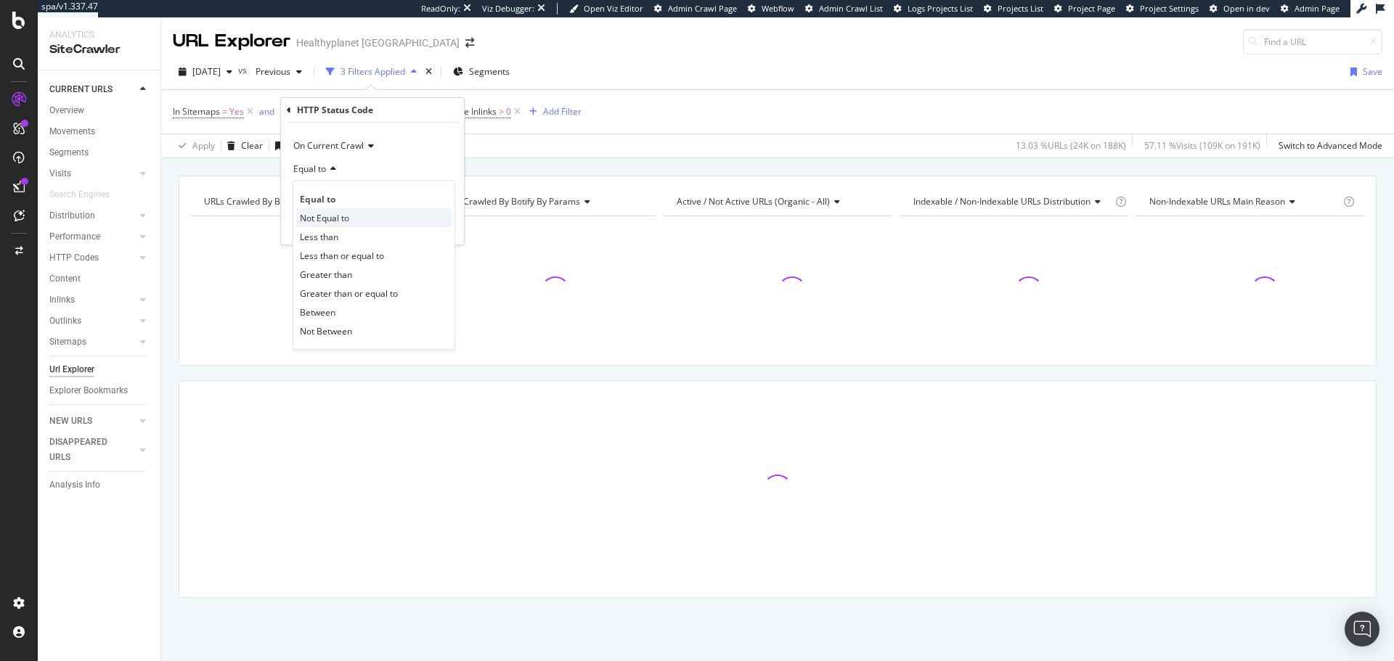
click at [326, 224] on span "Not Equal to" at bounding box center [324, 218] width 49 height 12
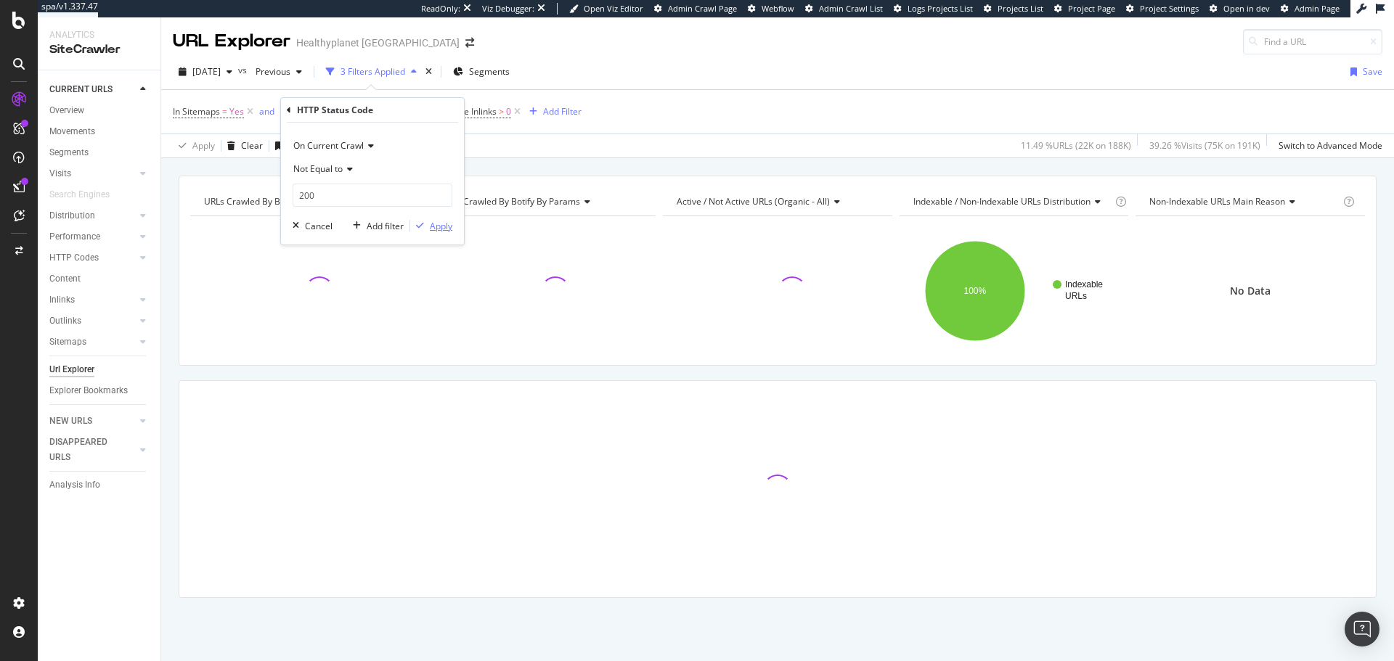
click at [434, 229] on div "Apply" at bounding box center [441, 226] width 23 height 12
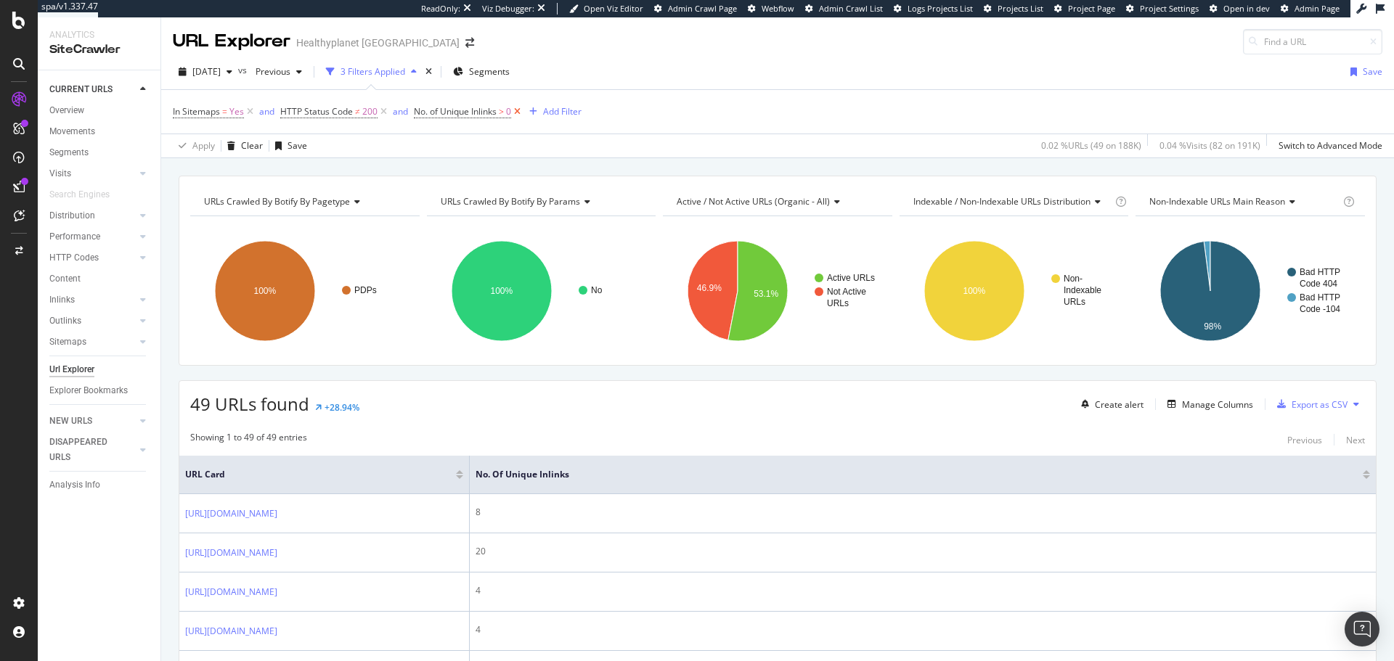
click at [515, 110] on icon at bounding box center [517, 112] width 12 height 15
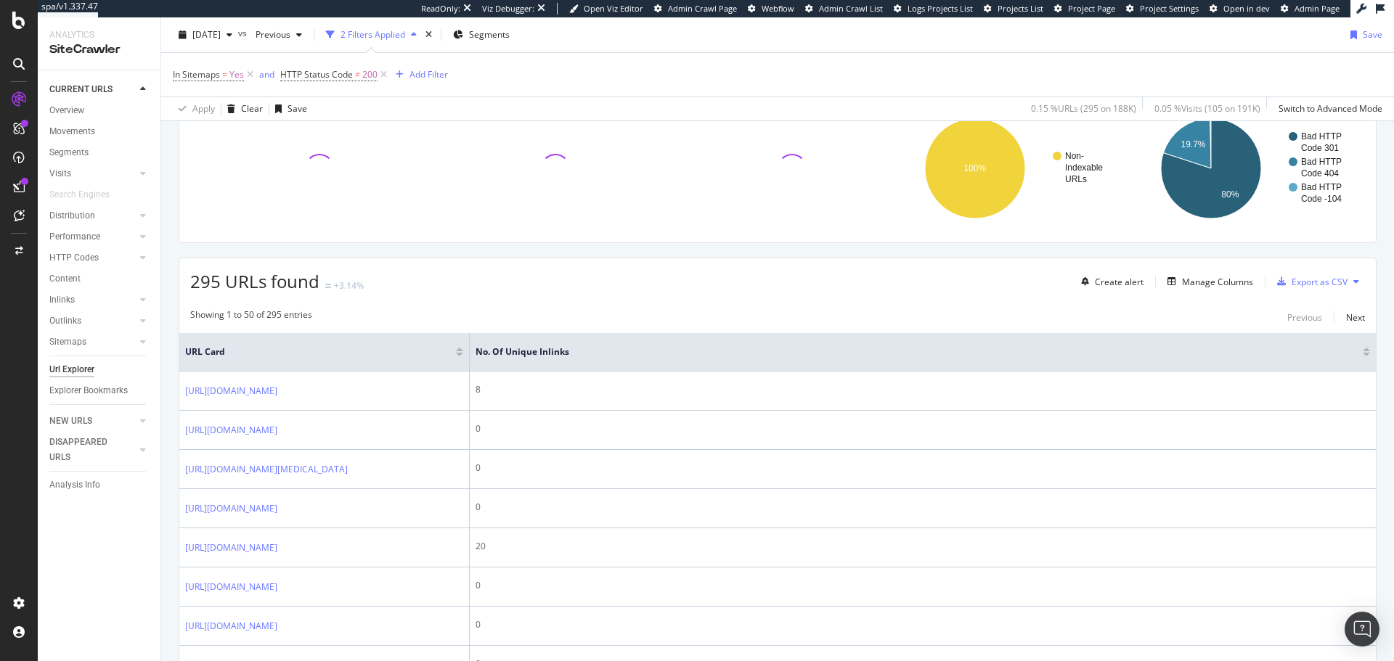
scroll to position [145, 0]
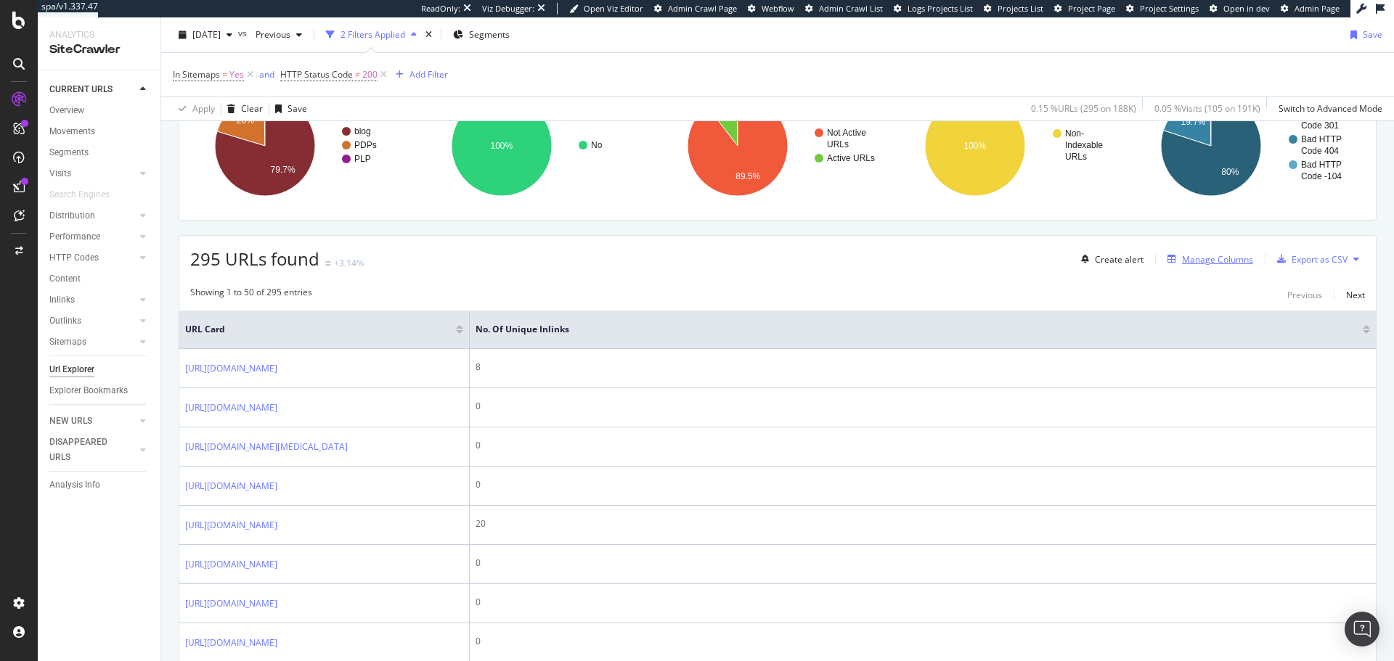
click at [1214, 262] on div "Manage Columns" at bounding box center [1217, 259] width 71 height 12
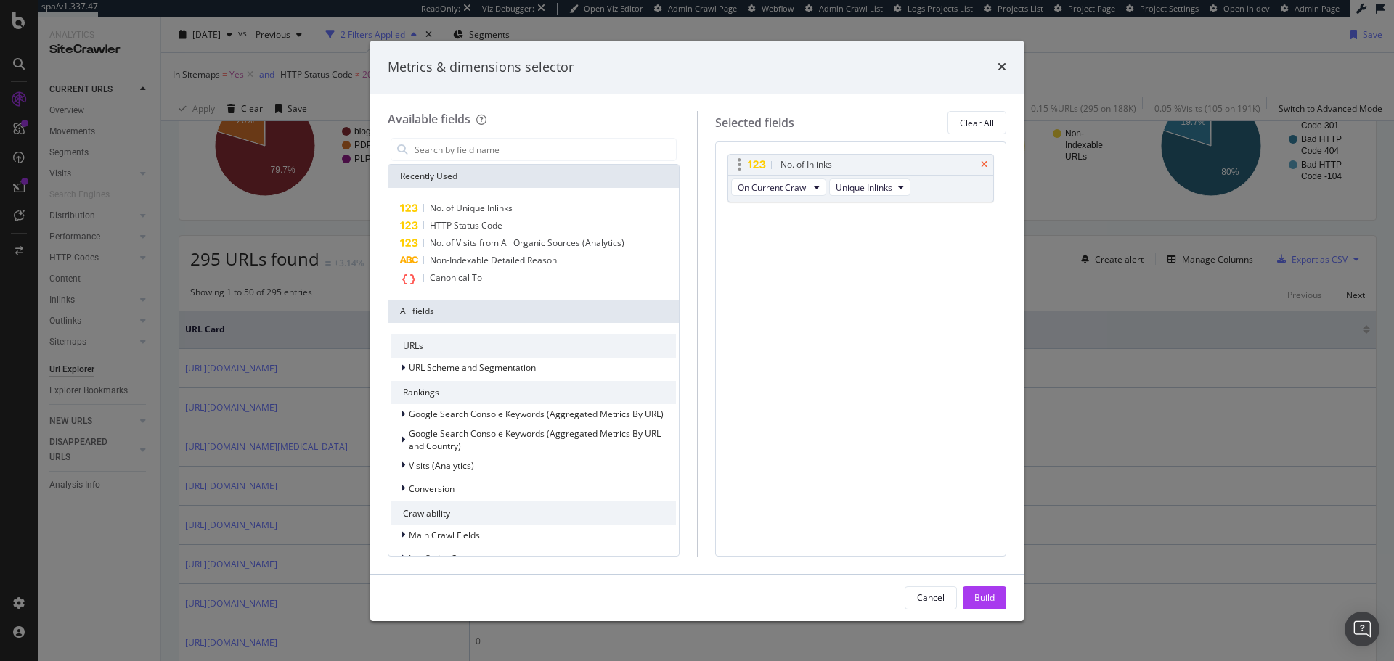
click at [981, 160] on icon "times" at bounding box center [984, 164] width 7 height 9
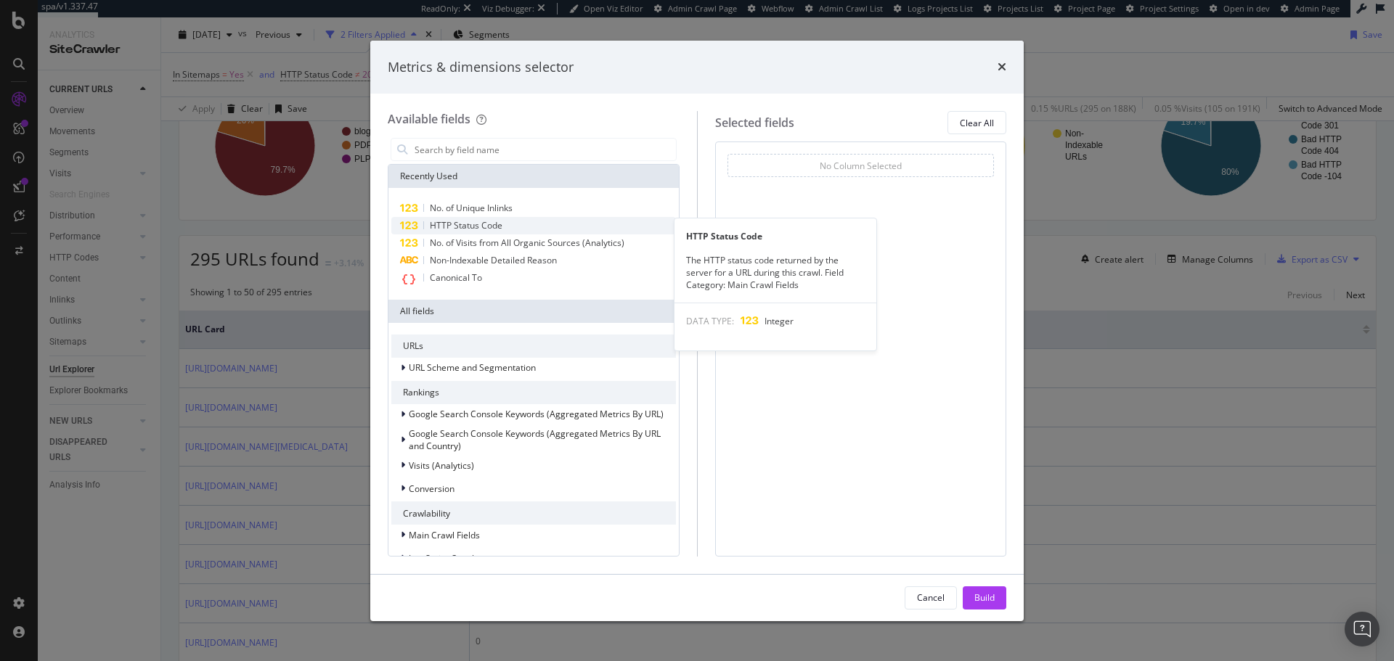
click at [507, 228] on div "HTTP Status Code" at bounding box center [533, 225] width 285 height 17
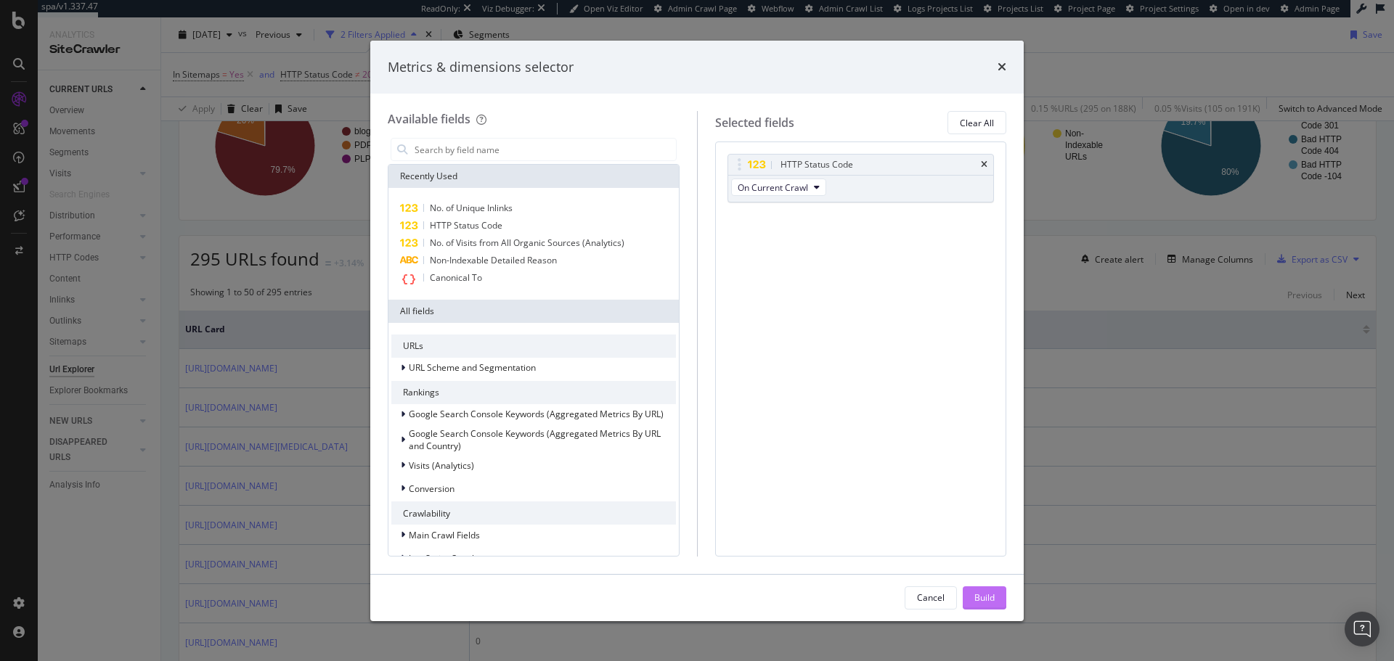
click at [986, 595] on div "Build" at bounding box center [984, 598] width 20 height 12
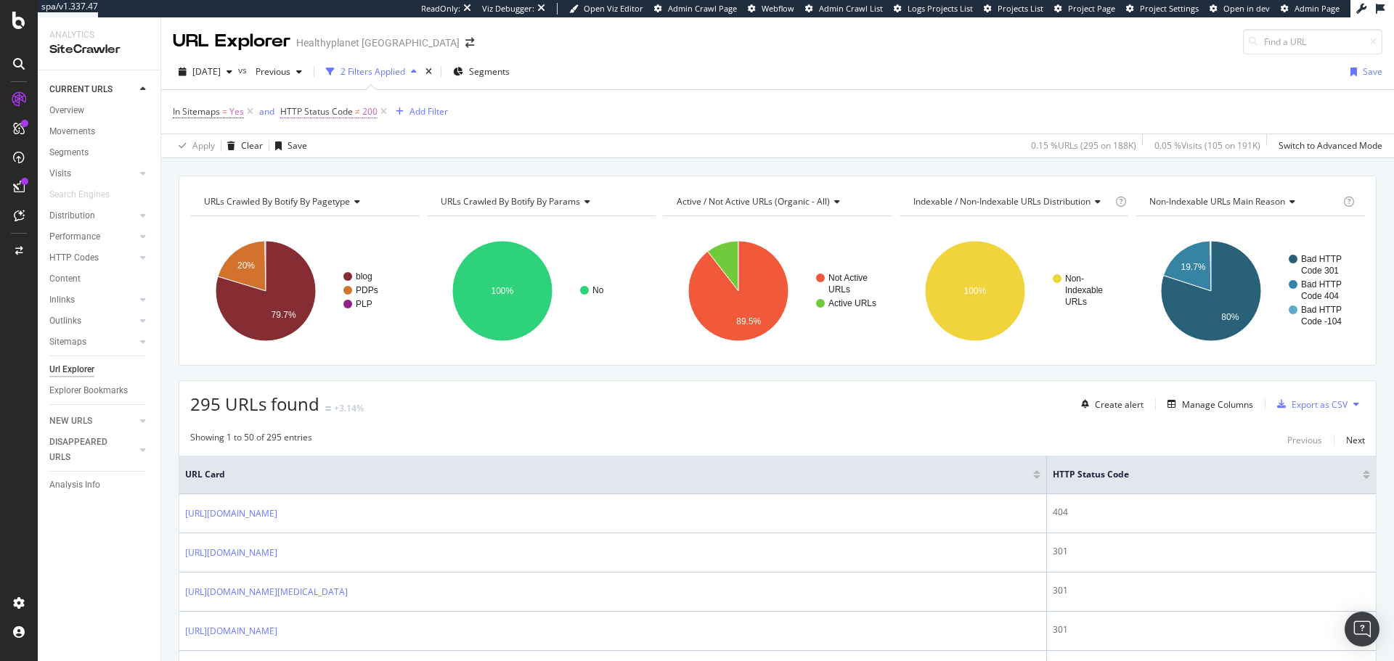
click at [330, 113] on span "HTTP Status Code" at bounding box center [316, 111] width 73 height 12
click at [421, 85] on div "2025 Sep. 17th vs Previous 2 Filters Applied Segments Save" at bounding box center [777, 74] width 1232 height 29
click at [386, 113] on icon at bounding box center [383, 112] width 12 height 15
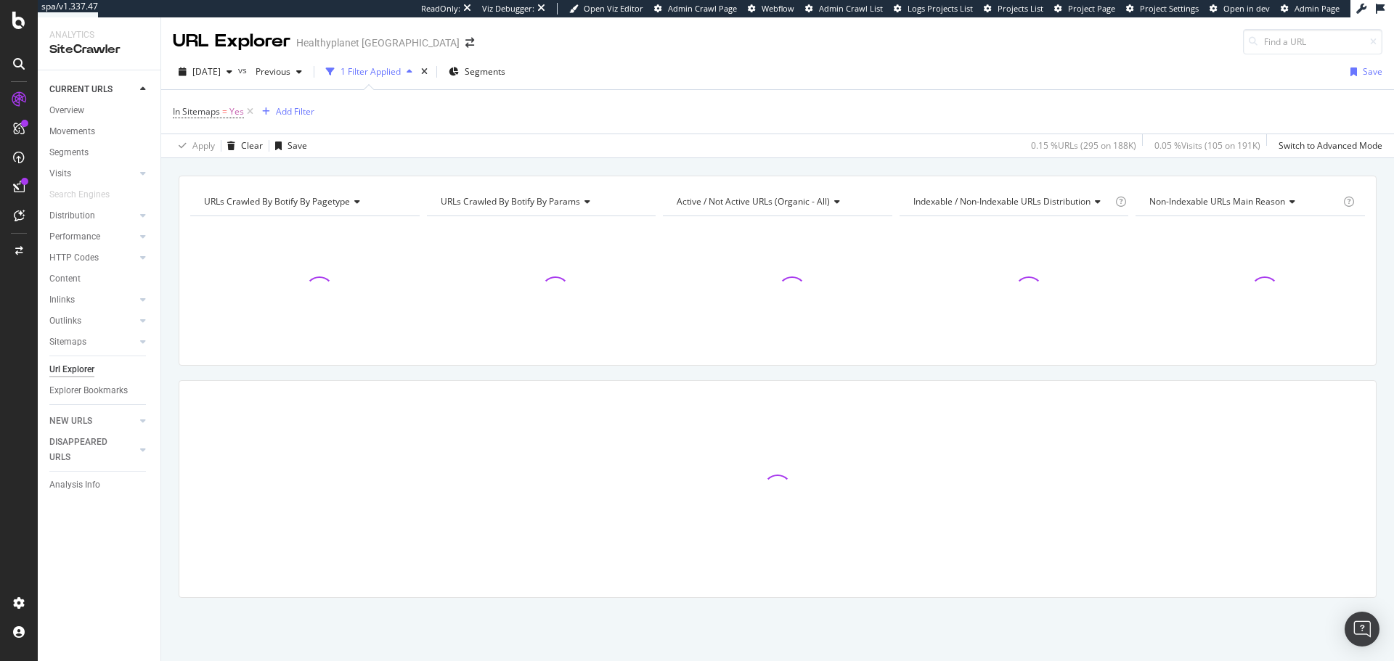
click at [324, 115] on div "In Sitemaps = Yes Add Filter" at bounding box center [777, 112] width 1209 height 44
click at [308, 115] on div "Add Filter" at bounding box center [295, 111] width 38 height 12
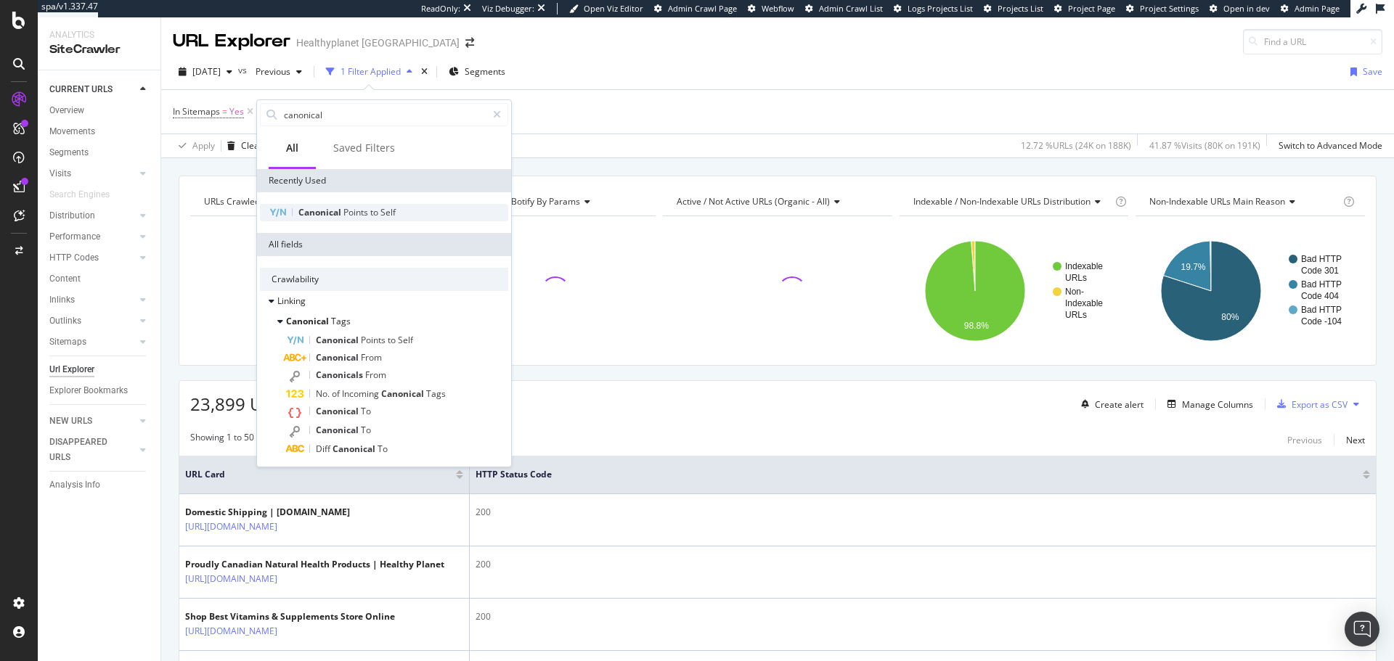
type input "canonical"
click at [354, 211] on span "Points" at bounding box center [356, 212] width 27 height 12
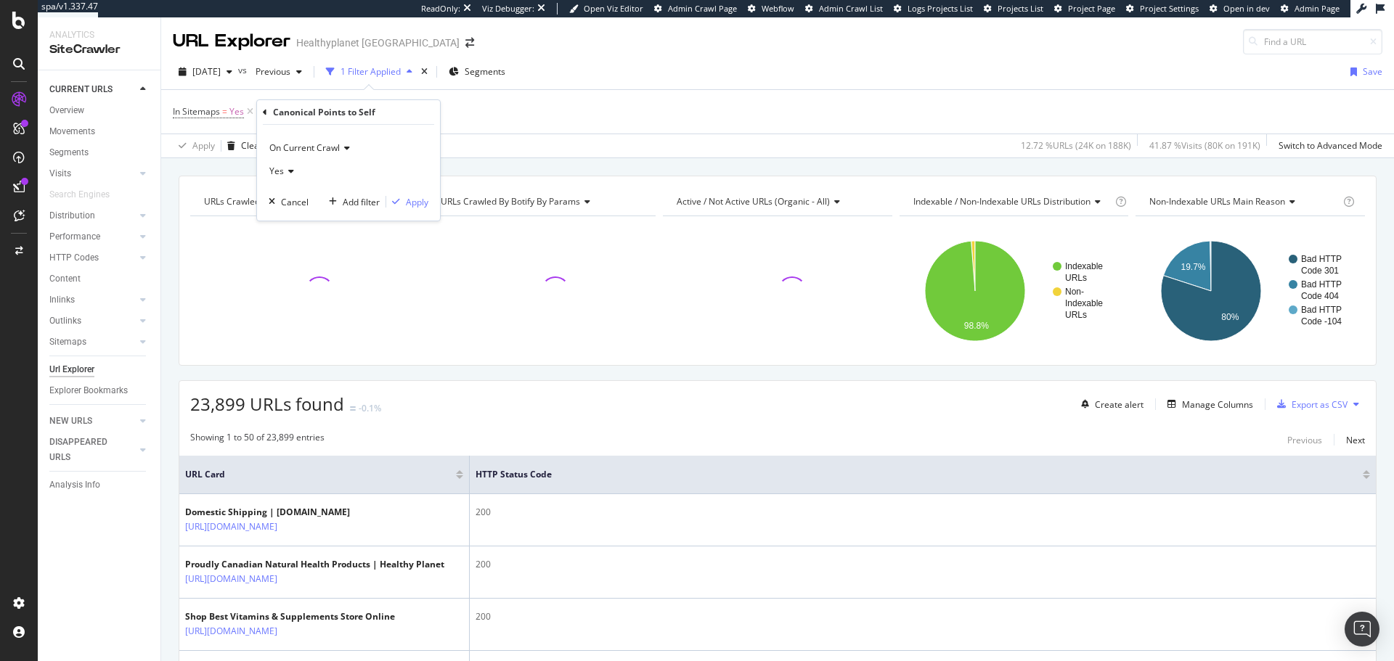
click at [284, 172] on icon at bounding box center [289, 171] width 10 height 9
click at [283, 212] on div "No" at bounding box center [349, 219] width 155 height 19
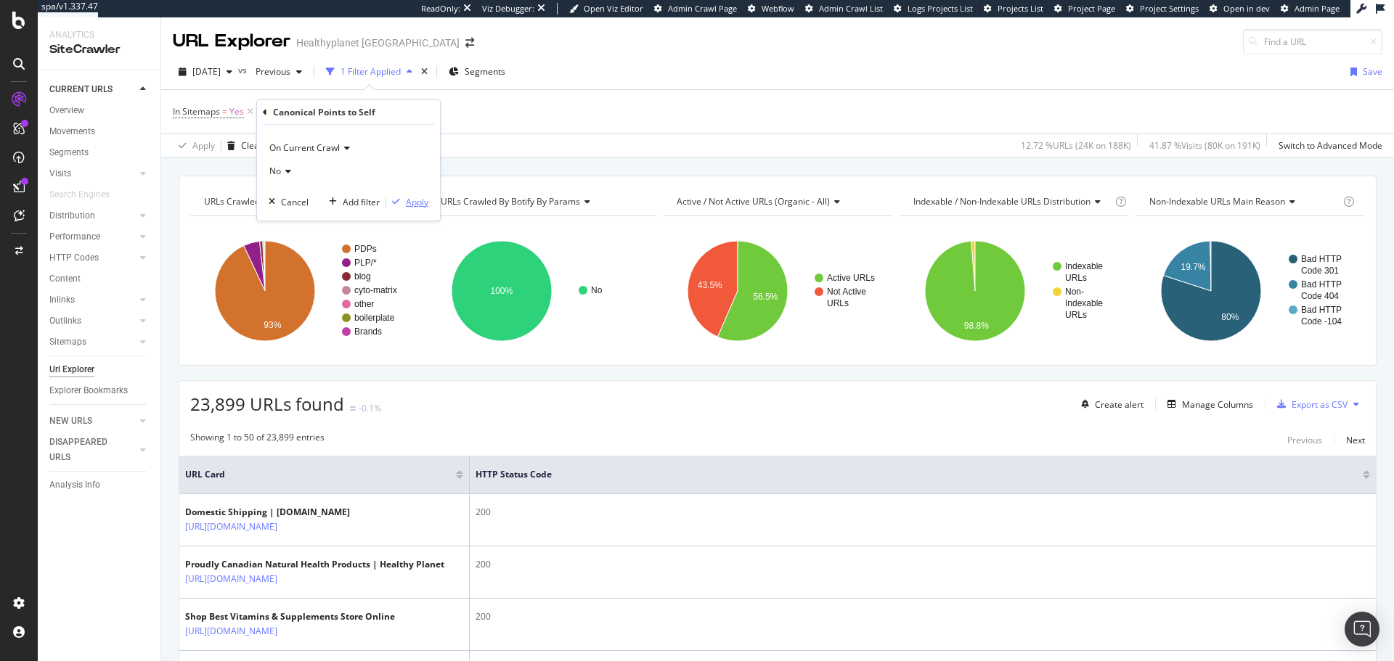
click at [419, 206] on div "Apply" at bounding box center [417, 202] width 23 height 12
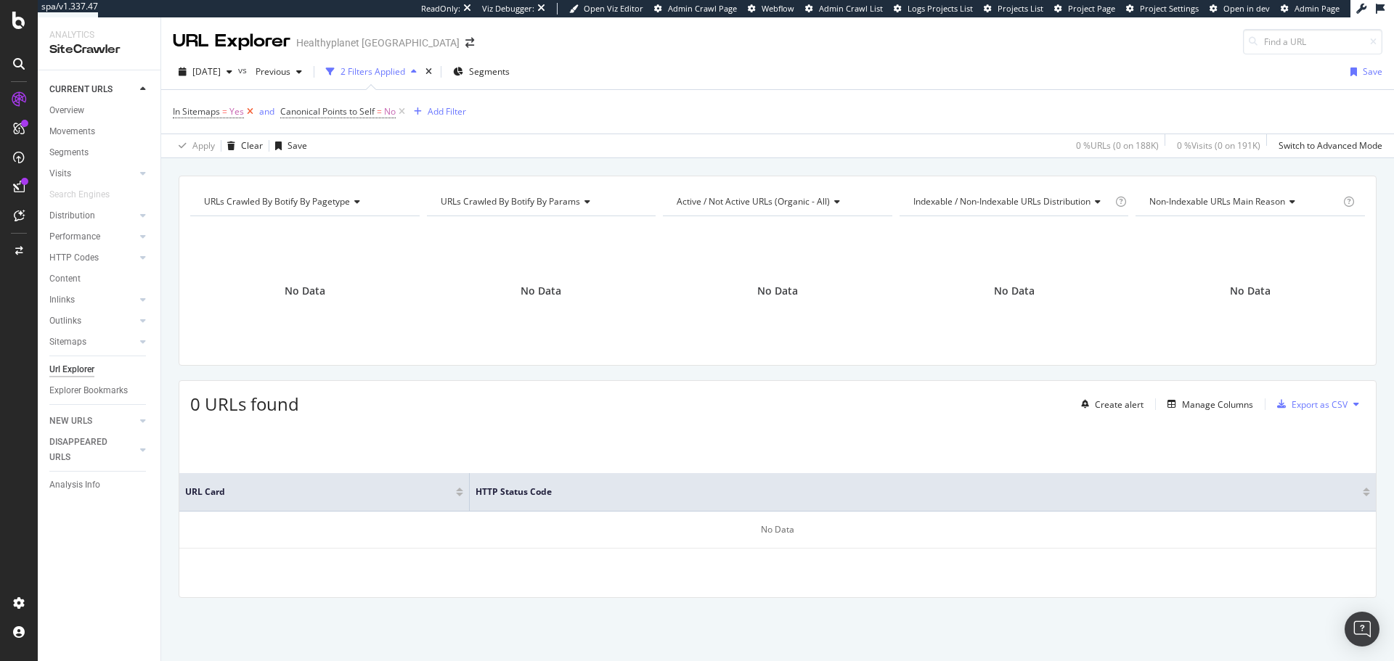
click at [250, 113] on icon at bounding box center [250, 112] width 12 height 15
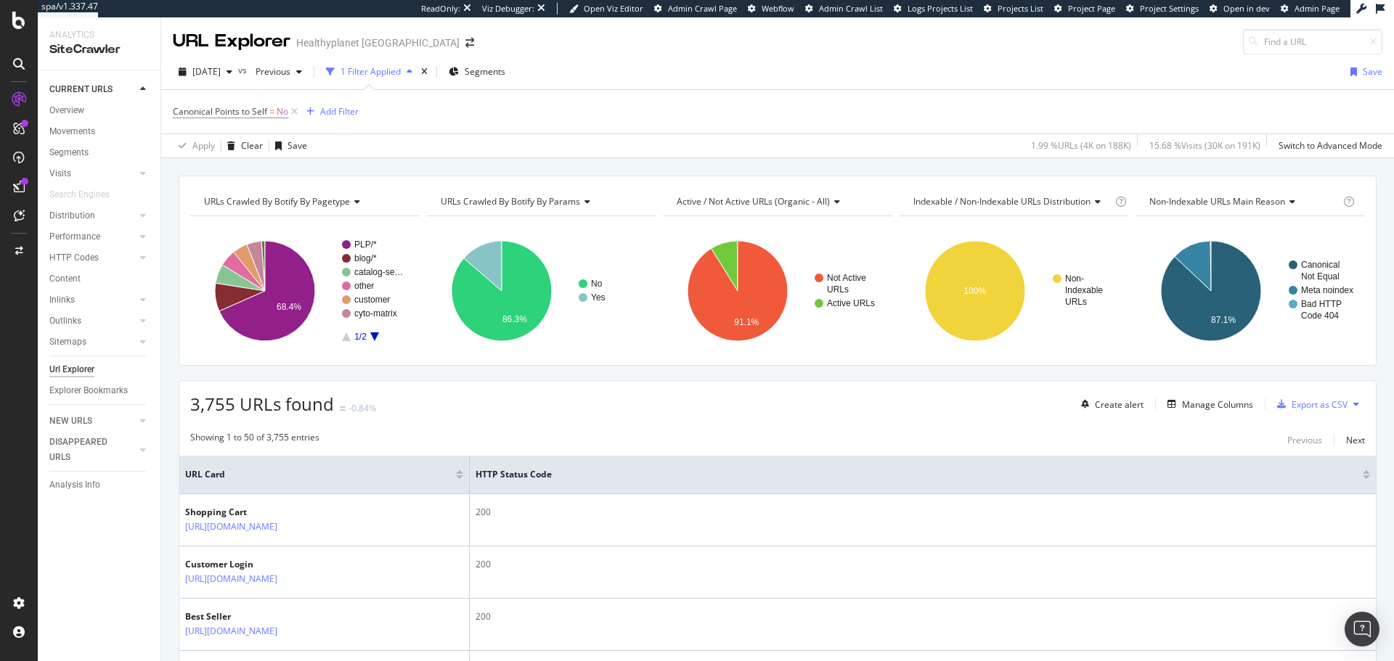
scroll to position [73, 0]
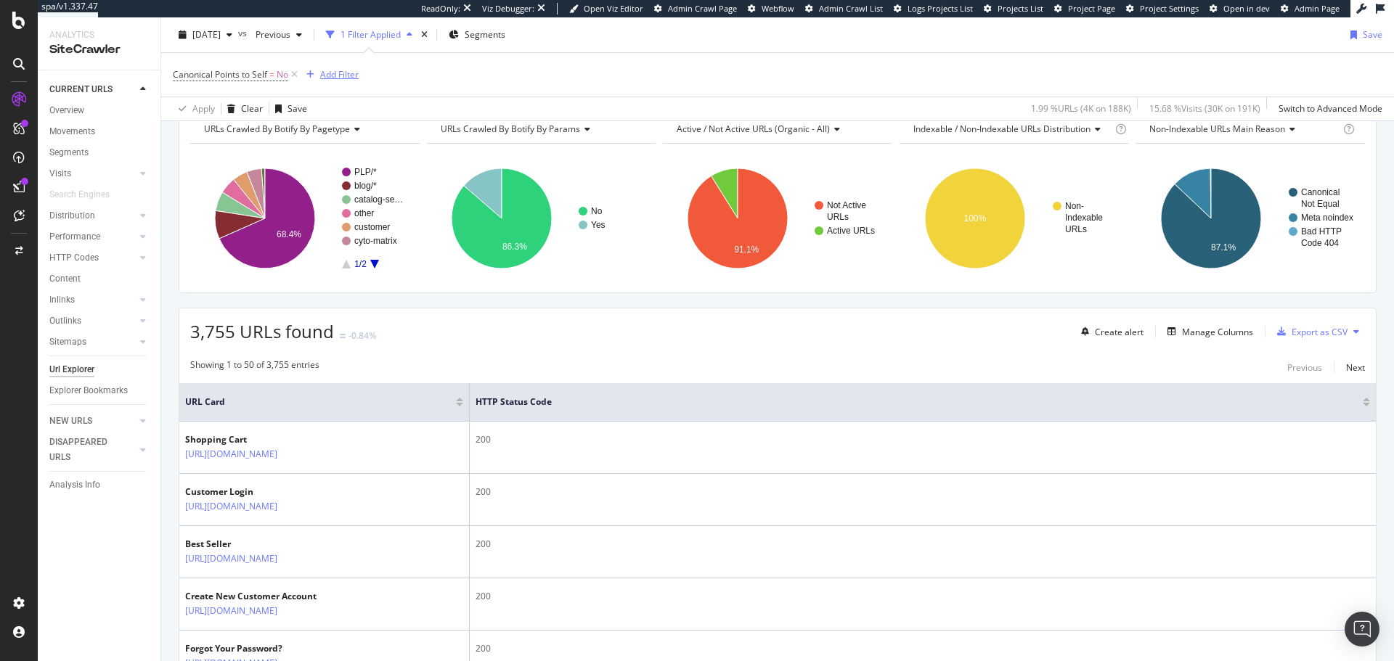
click at [329, 78] on div "Add Filter" at bounding box center [339, 74] width 38 height 12
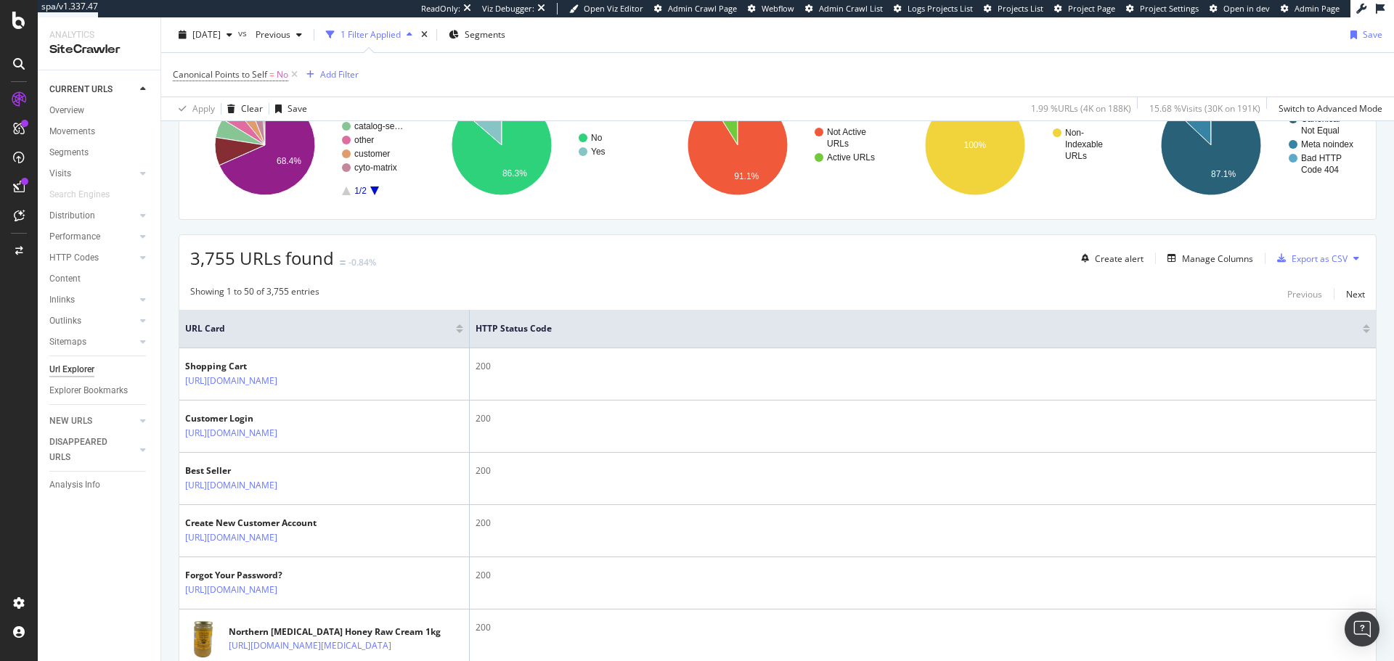
scroll to position [145, 0]
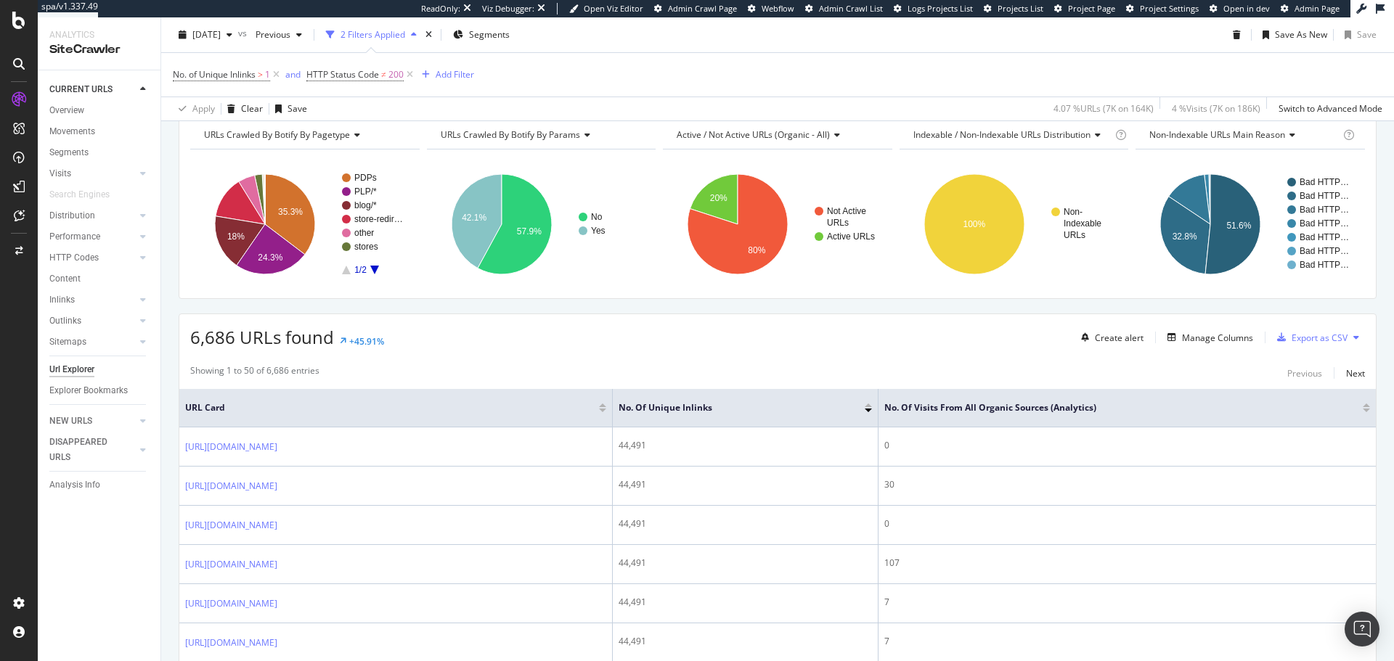
scroll to position [145, 0]
